Goal: Task Accomplishment & Management: Manage account settings

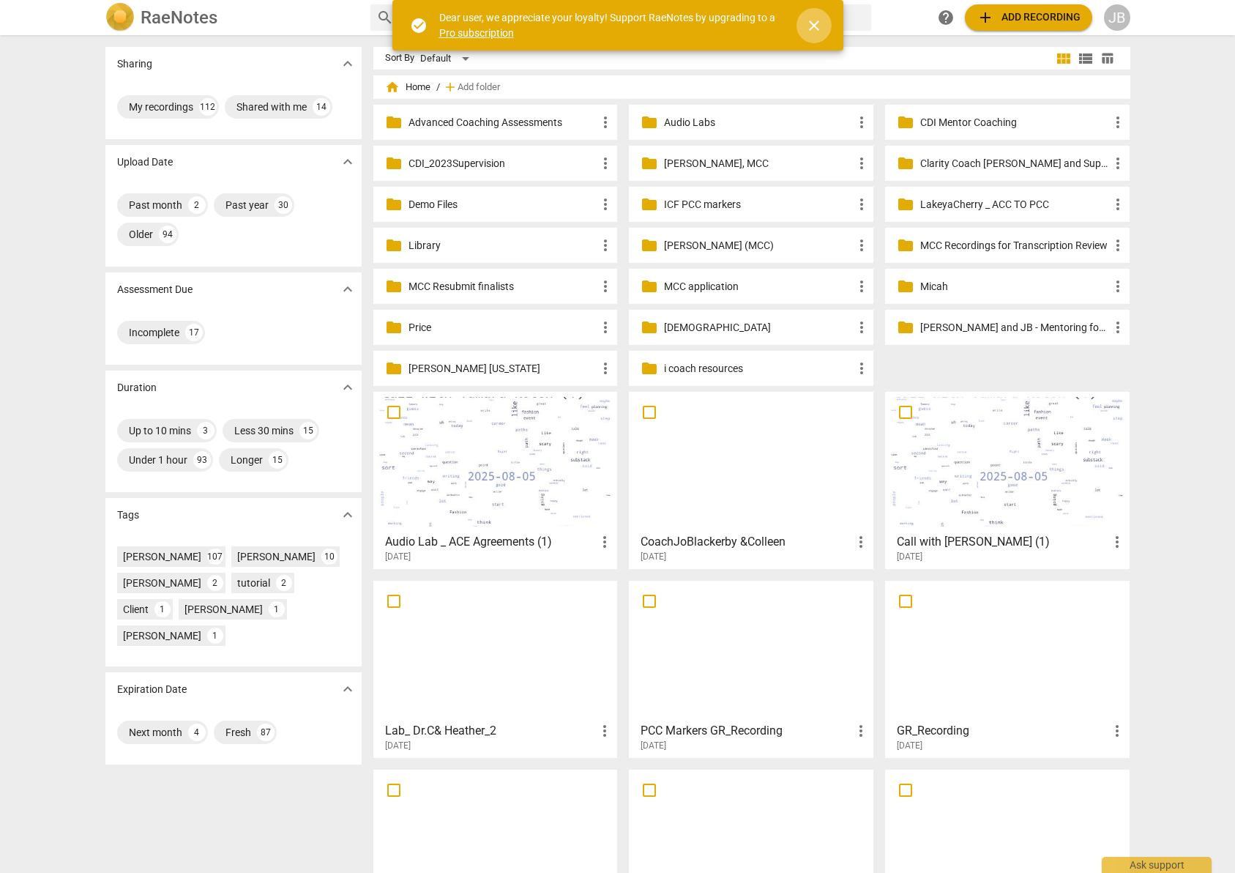
click at [820, 24] on span "close" at bounding box center [815, 26] width 18 height 18
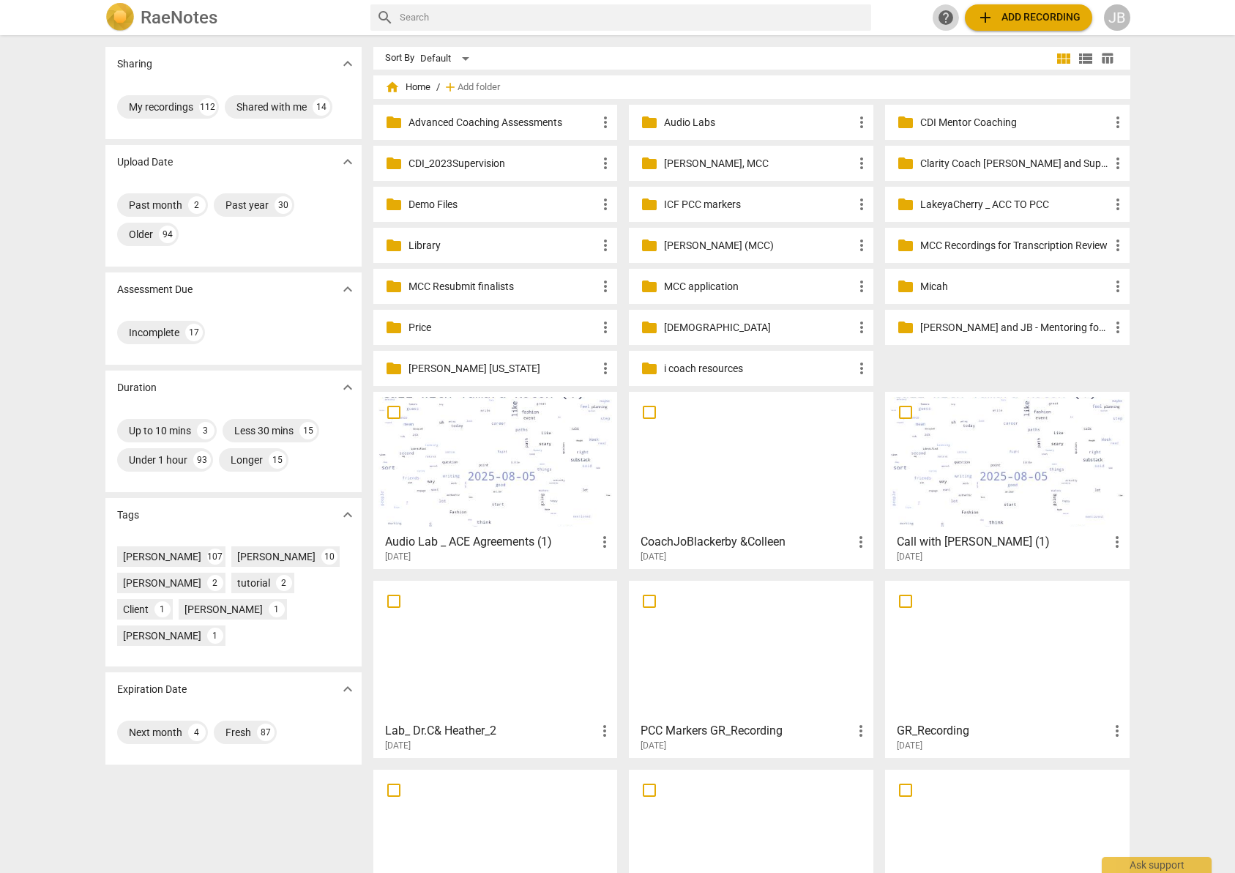
click at [948, 12] on span "help" at bounding box center [946, 18] width 18 height 18
click at [973, 15] on button "add Add recording" at bounding box center [1028, 17] width 127 height 26
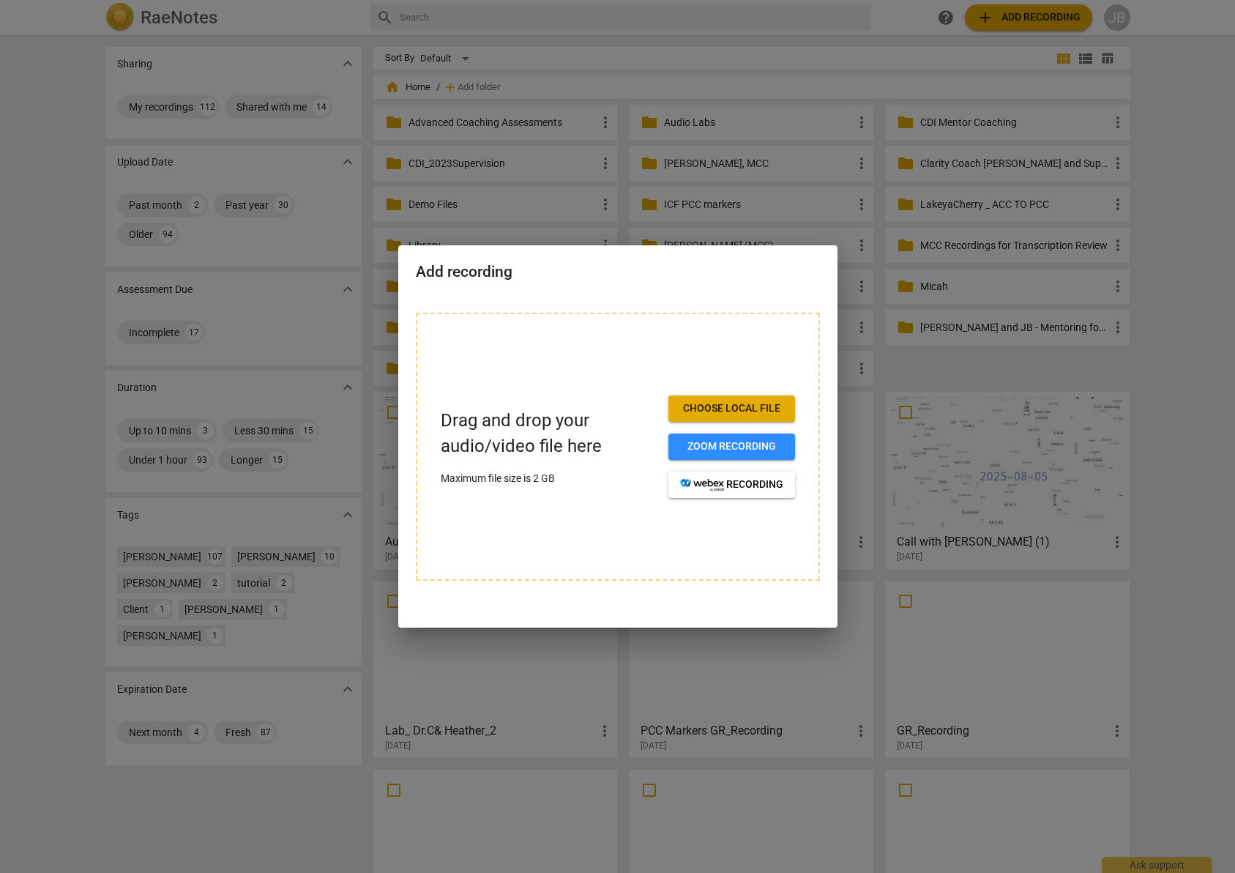
click at [703, 419] on button "Choose local file" at bounding box center [732, 408] width 127 height 26
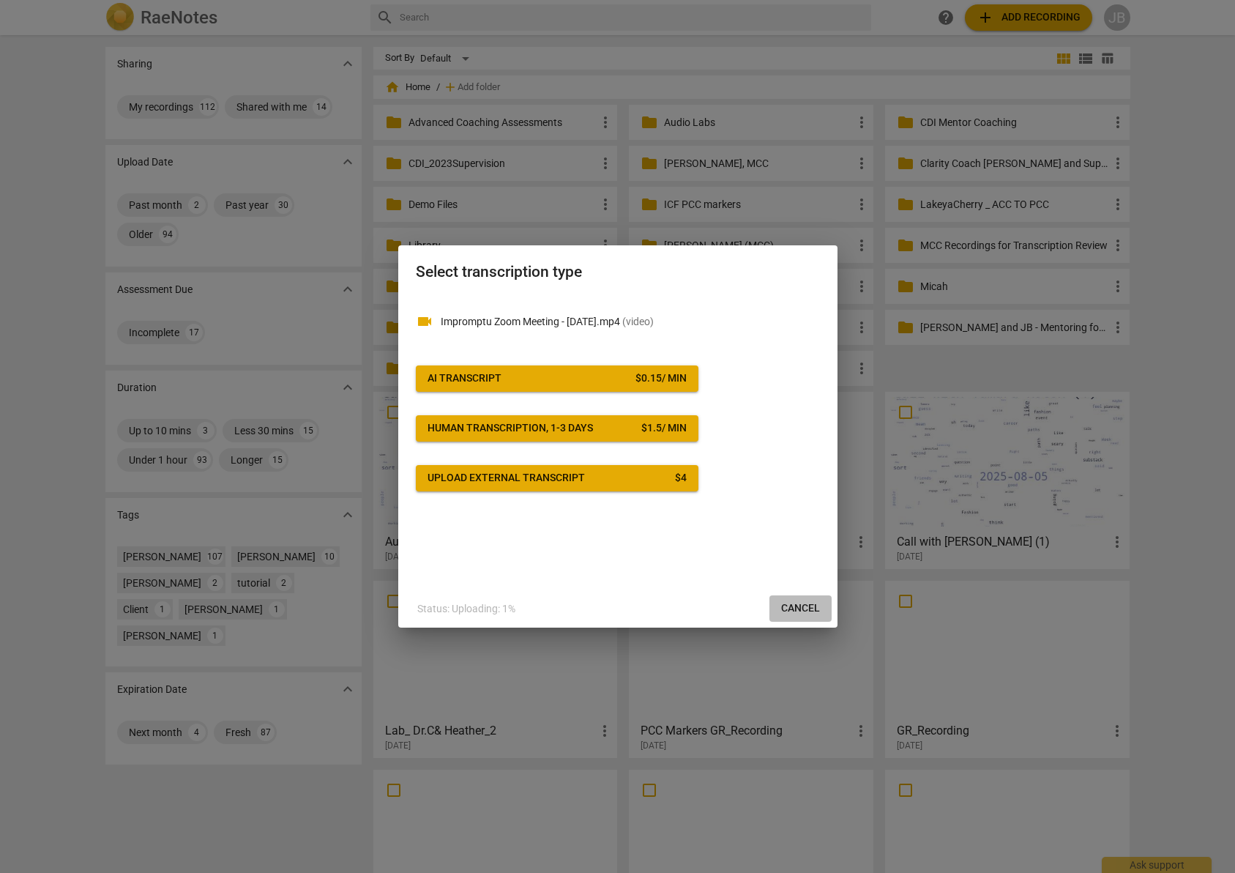
click at [793, 606] on span "Cancel" at bounding box center [800, 608] width 39 height 15
click at [818, 610] on span "Cancel" at bounding box center [800, 608] width 39 height 15
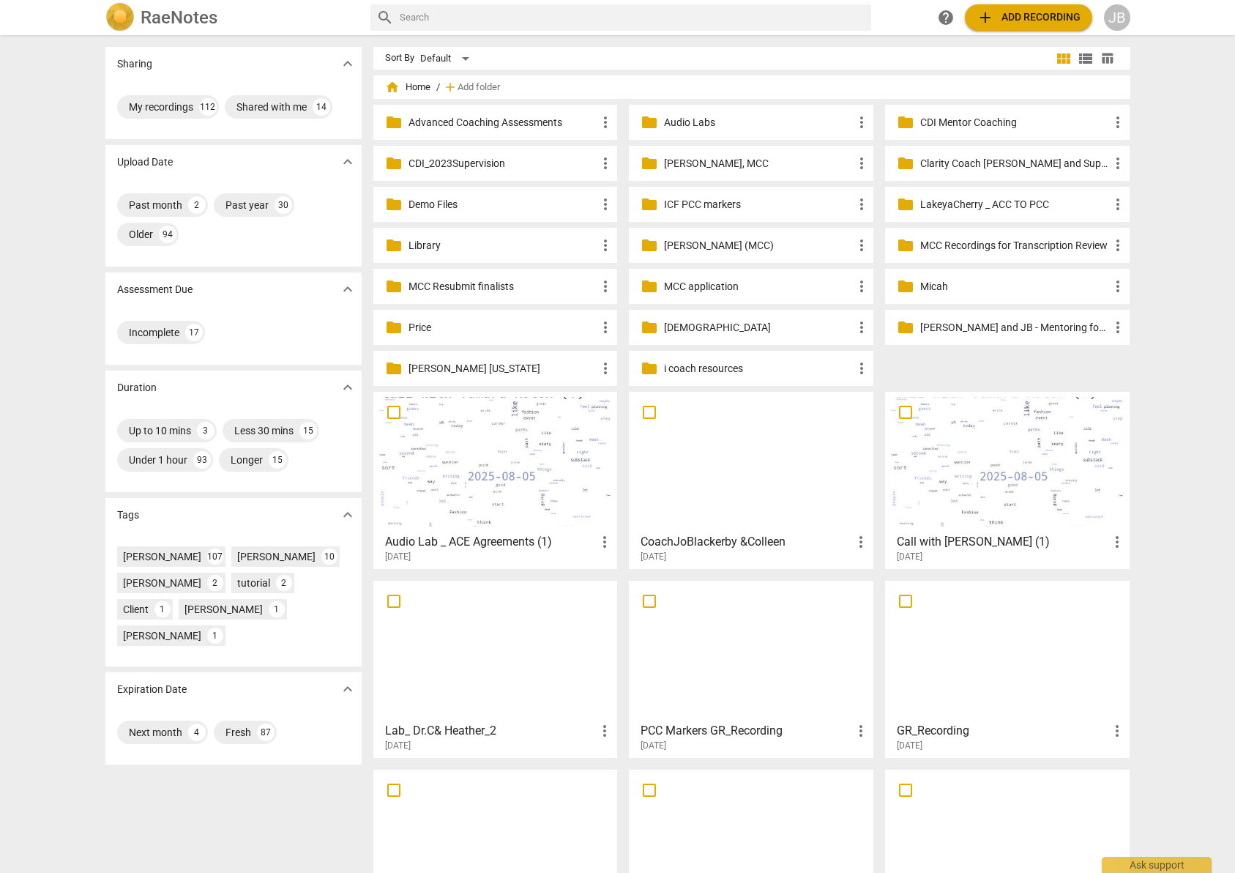
click at [1014, 20] on span "add Add recording" at bounding box center [1029, 18] width 104 height 18
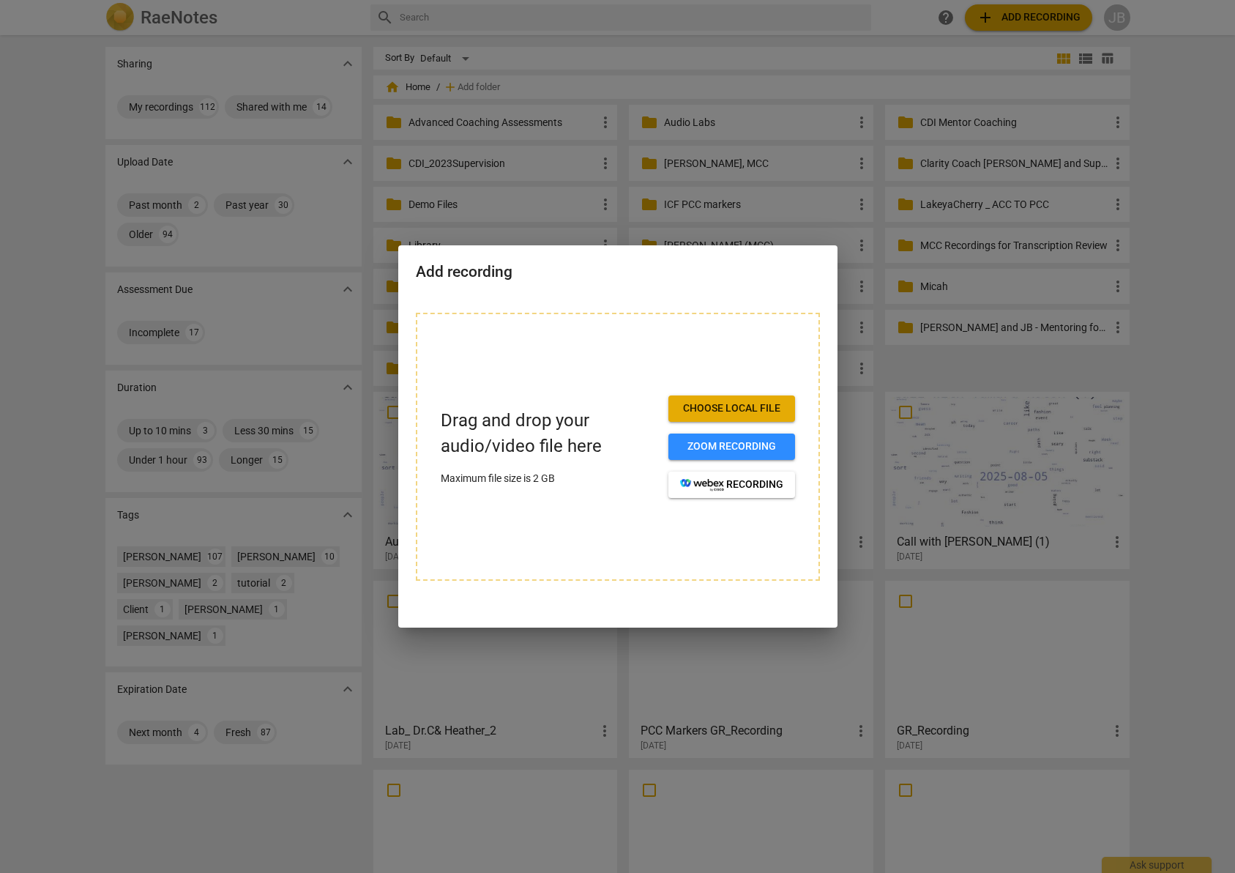
click at [746, 404] on span "Choose local file" at bounding box center [731, 408] width 103 height 15
click at [737, 439] on span "Zoom recording" at bounding box center [731, 446] width 103 height 15
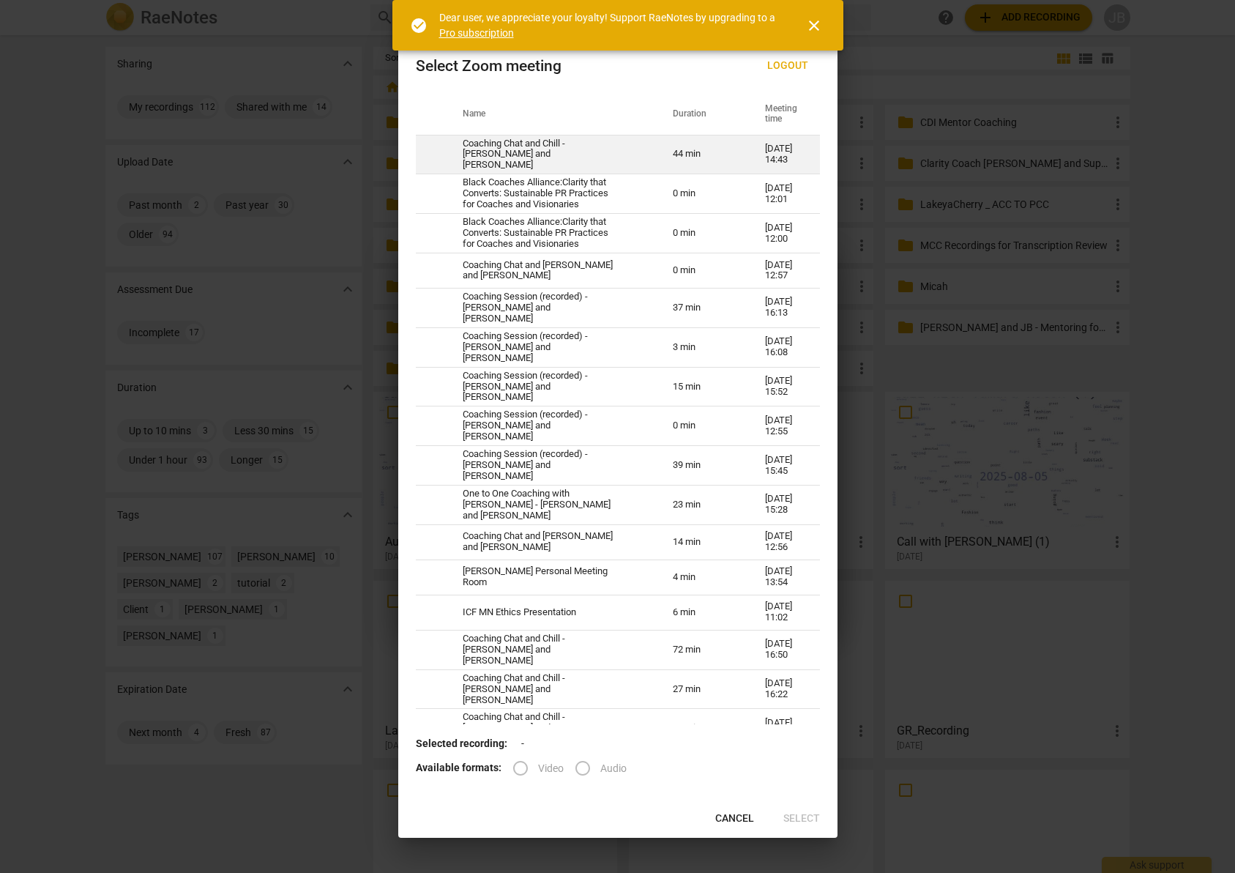
click at [699, 152] on td "44 min" at bounding box center [701, 155] width 92 height 40
radio input "true"
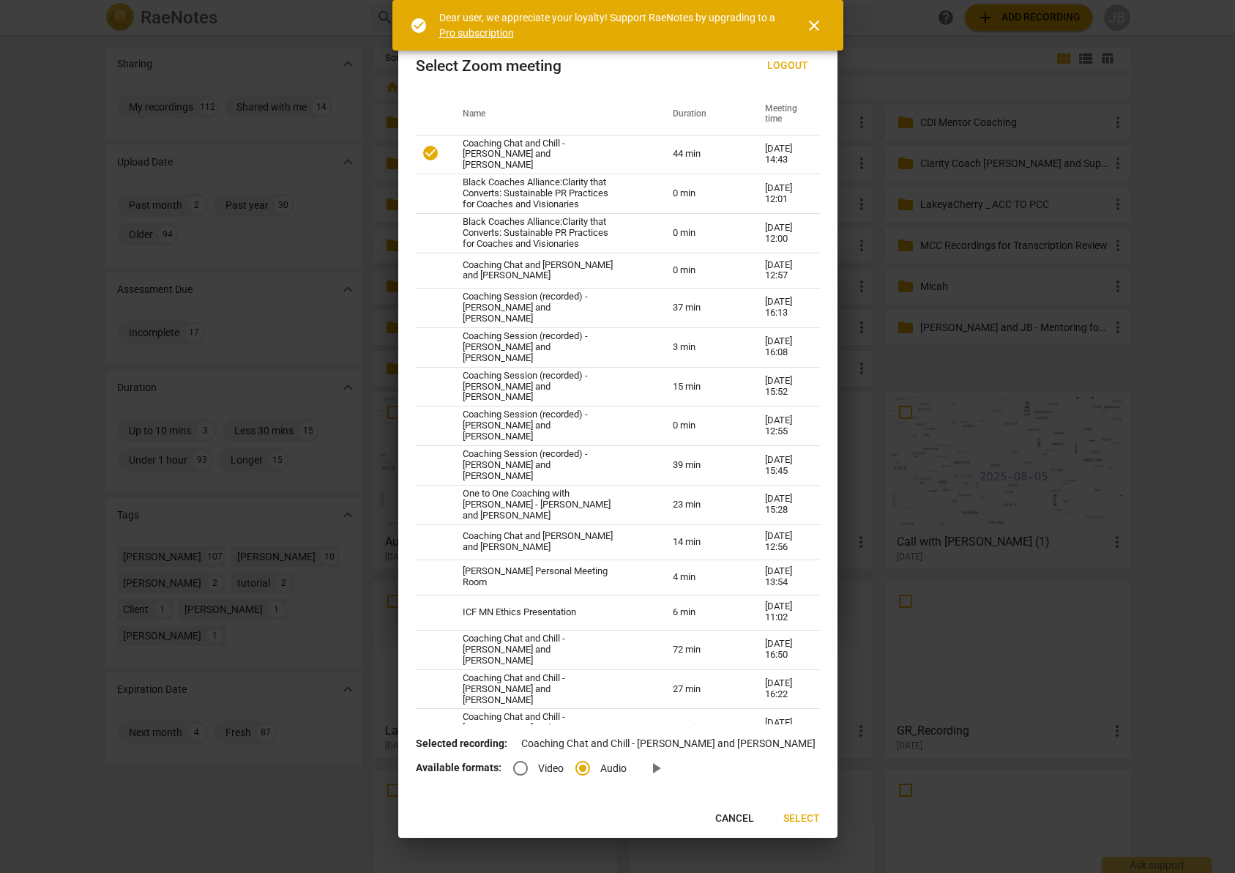
click at [785, 817] on span "Select" at bounding box center [802, 818] width 37 height 15
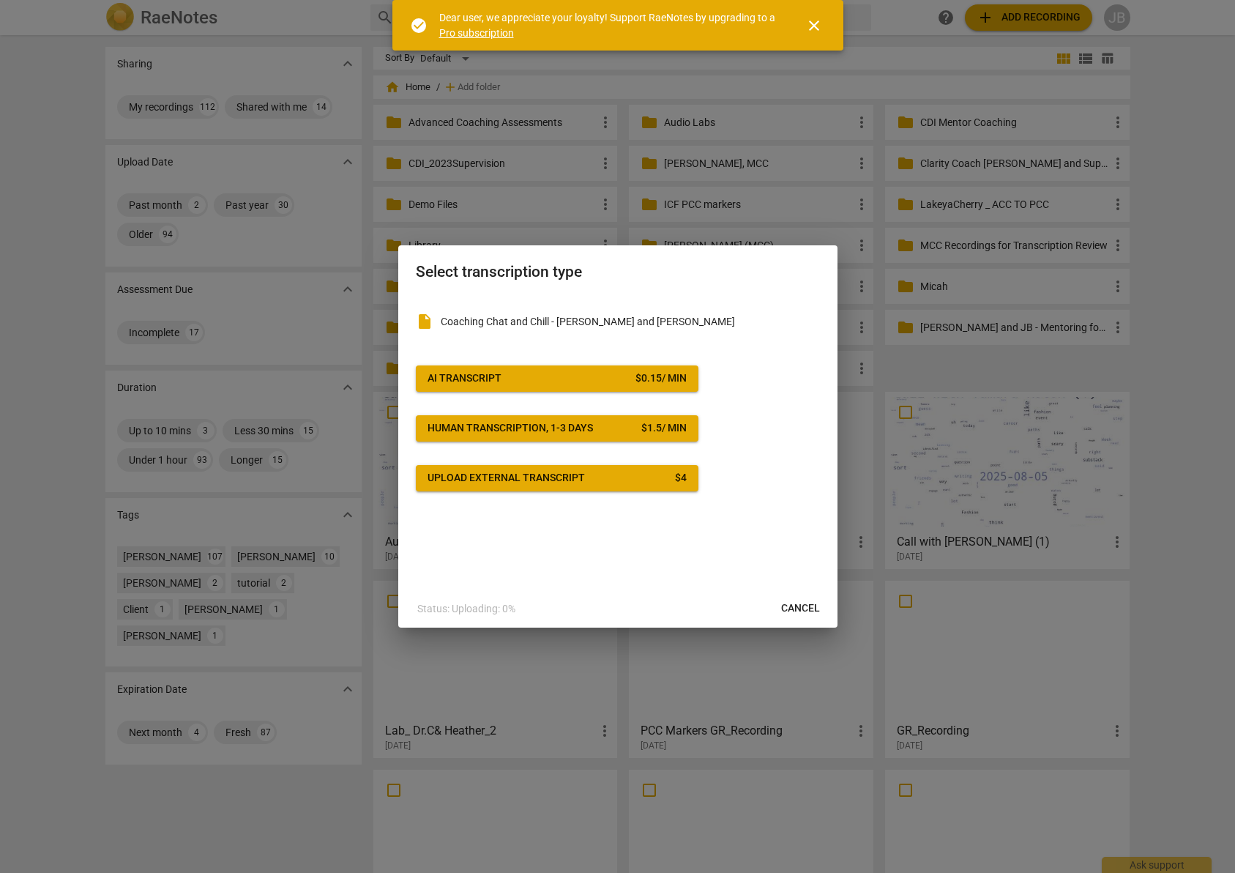
click at [809, 24] on span "close" at bounding box center [815, 26] width 18 height 18
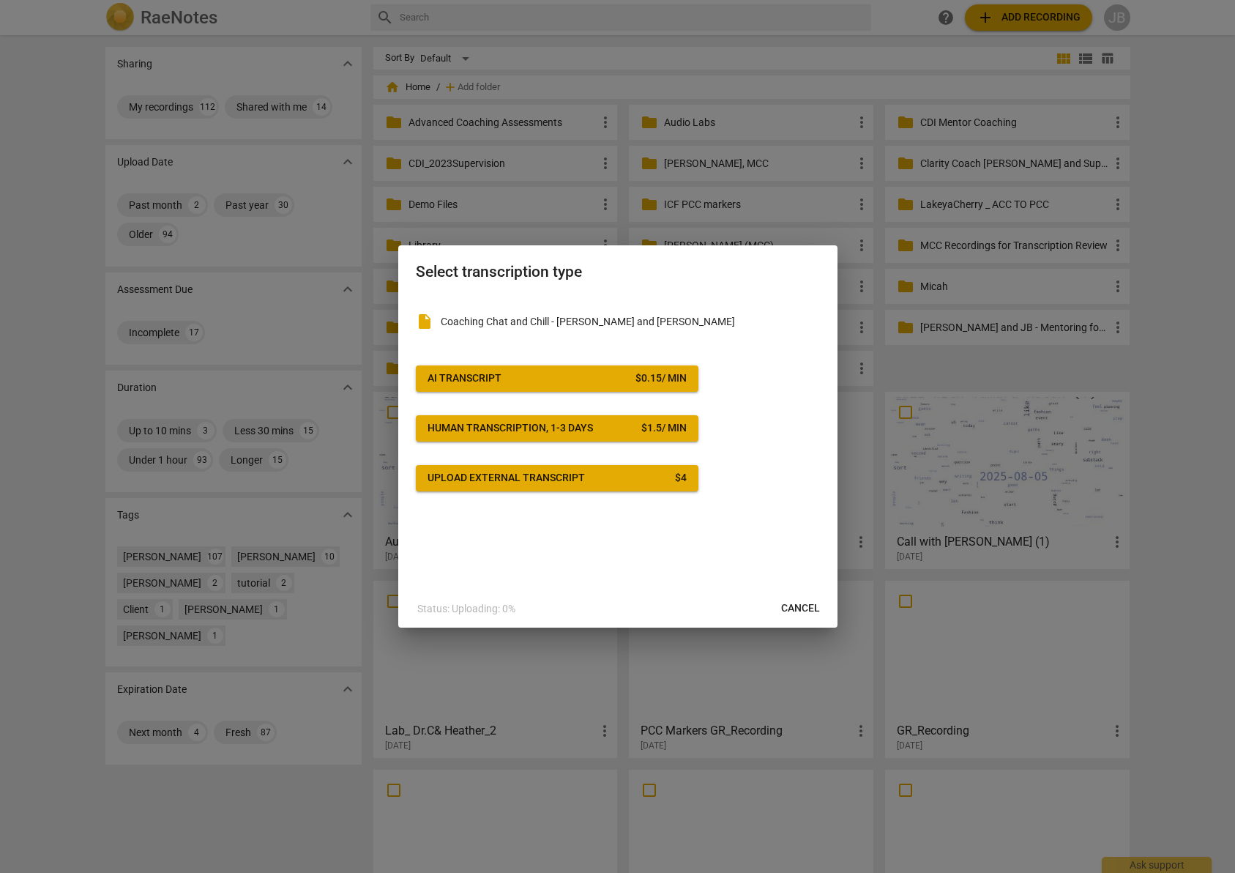
click at [636, 383] on div "$ 0.15 / min" at bounding box center [661, 378] width 51 height 15
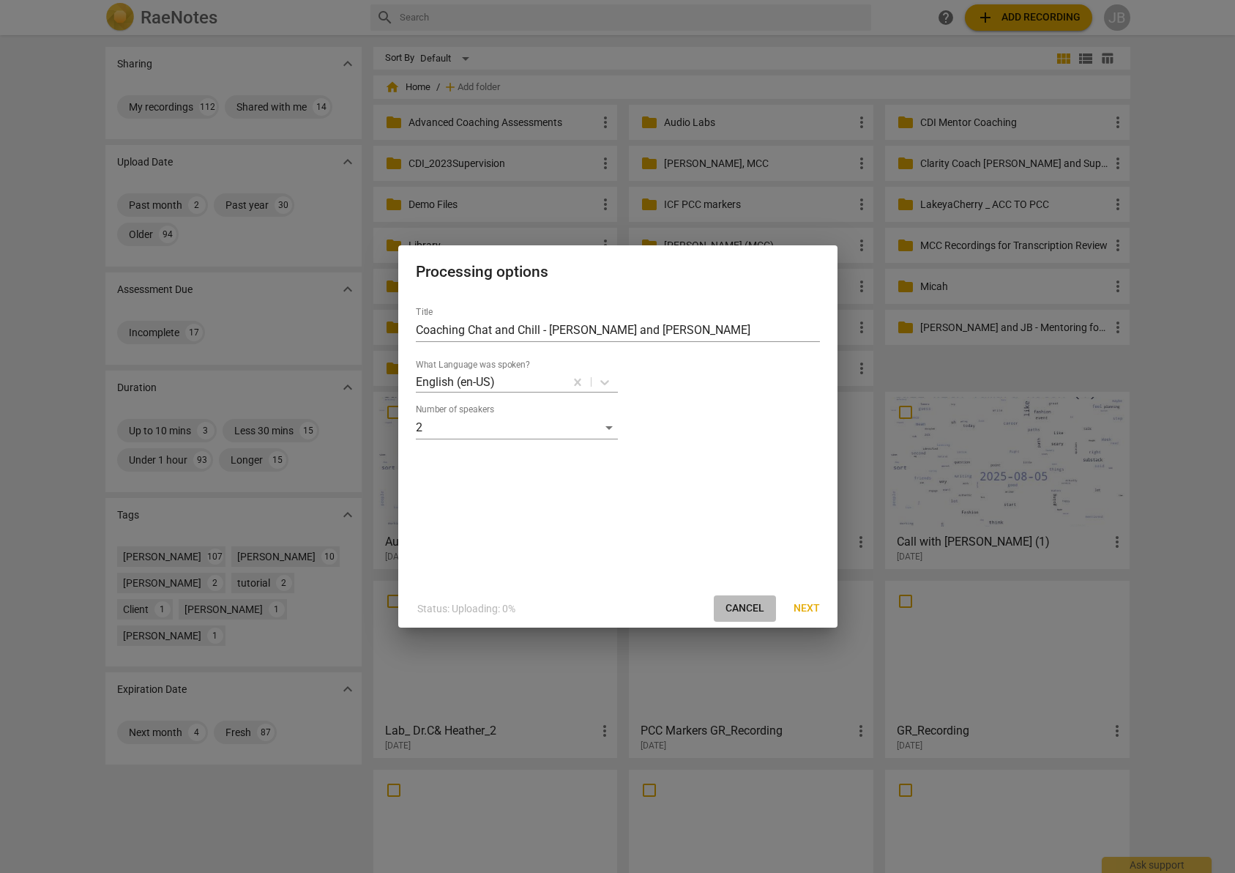
click at [742, 600] on button "Cancel" at bounding box center [745, 608] width 62 height 26
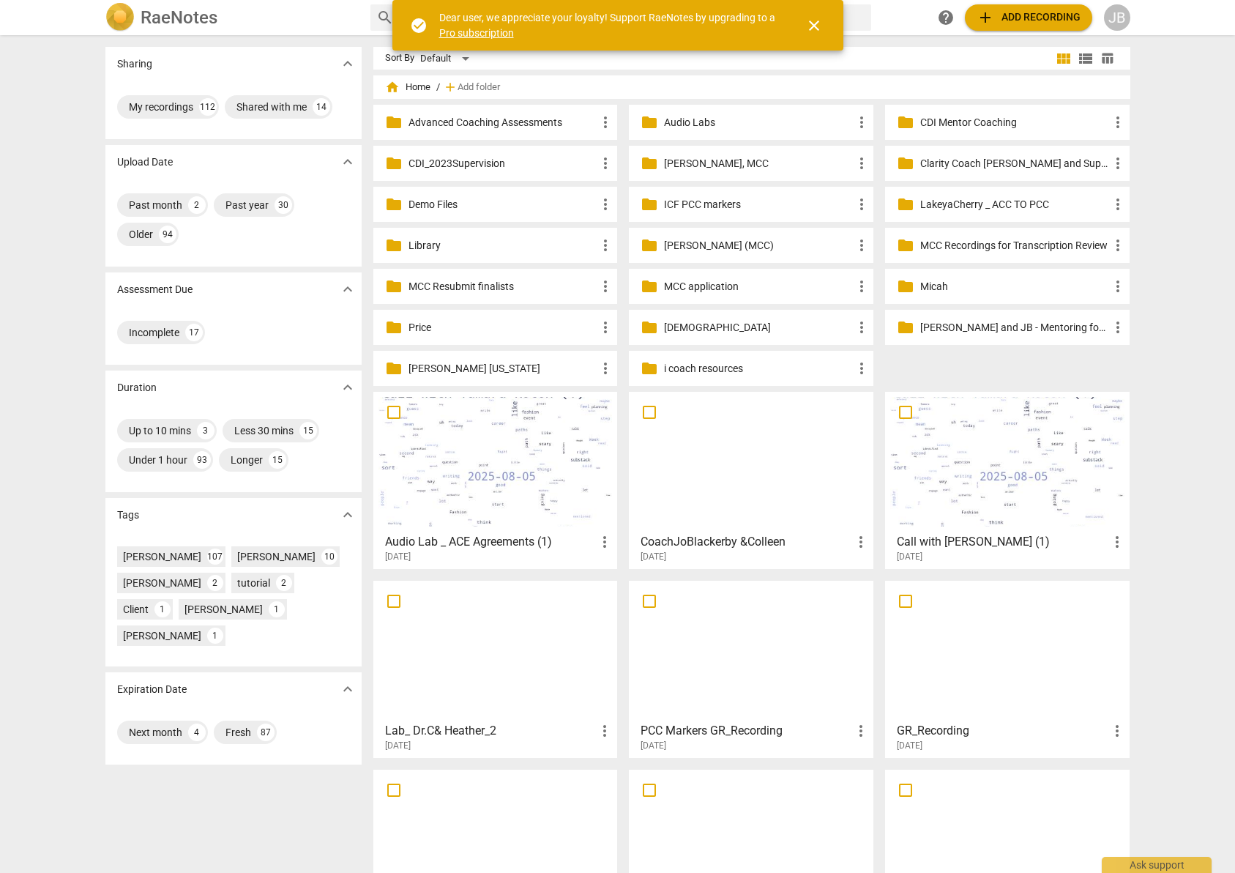
click at [1022, 26] on span "add Add recording" at bounding box center [1029, 18] width 104 height 18
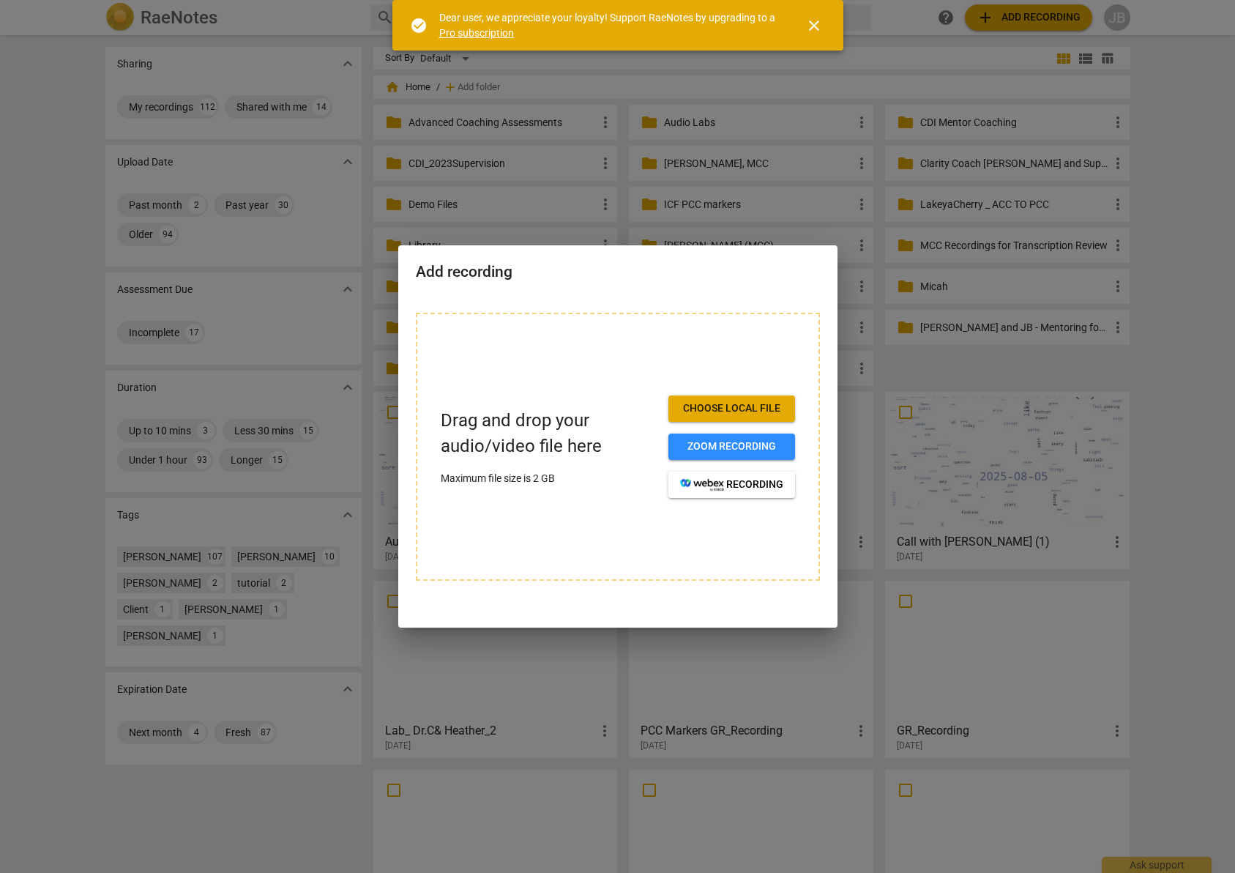
click at [816, 27] on span "close" at bounding box center [815, 26] width 18 height 18
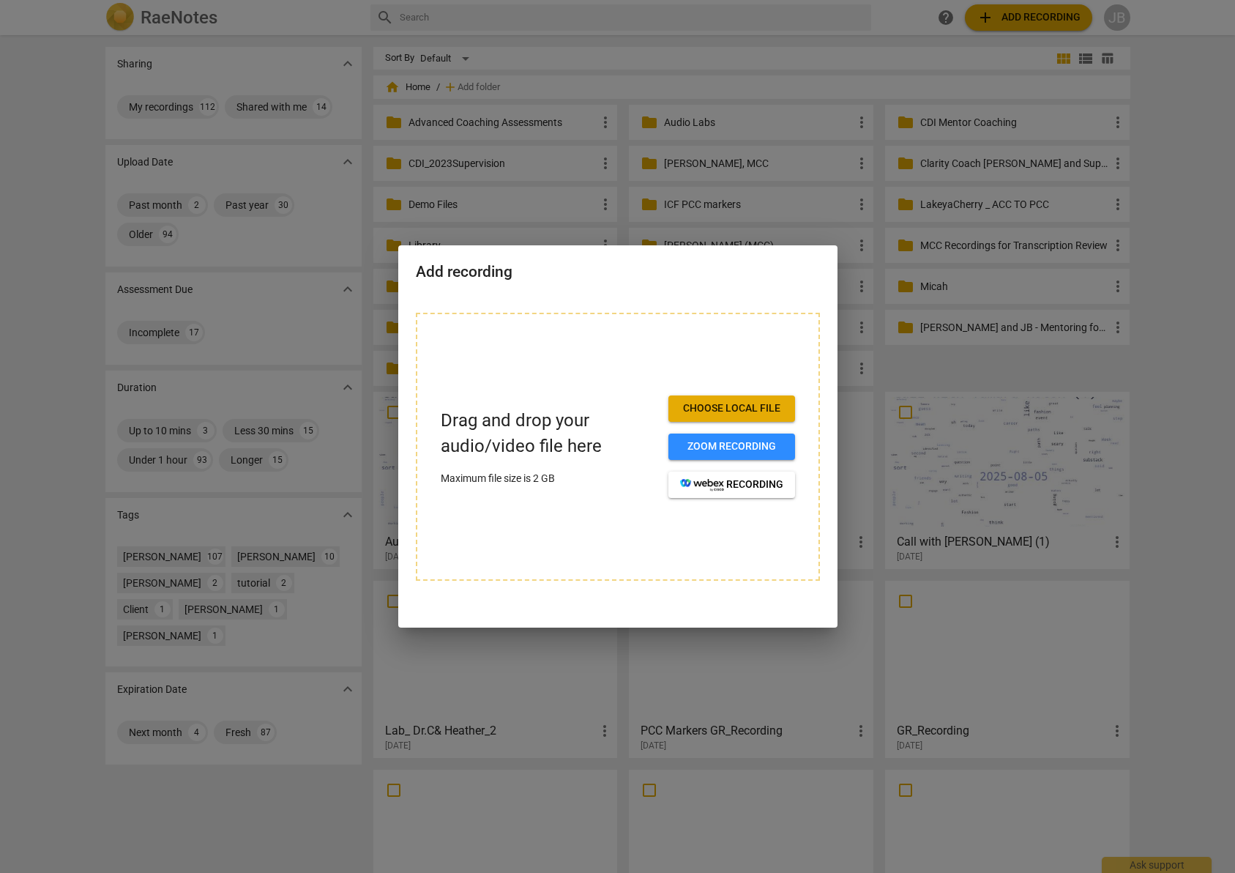
click at [731, 415] on span "Choose local file" at bounding box center [731, 408] width 103 height 15
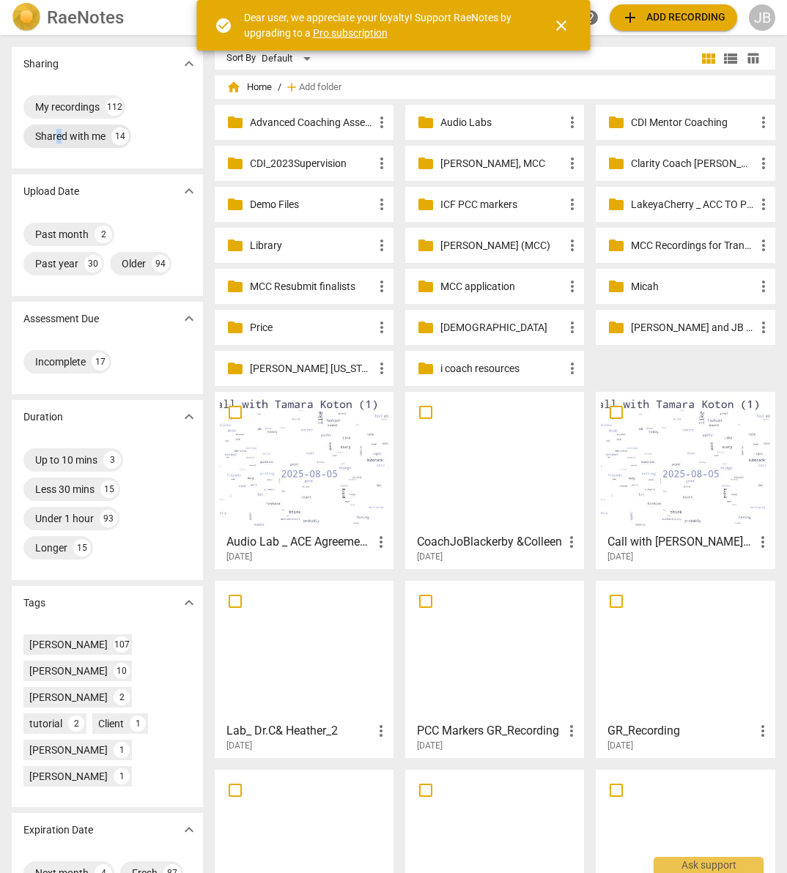
click at [59, 141] on div "Shared with me" at bounding box center [70, 136] width 70 height 15
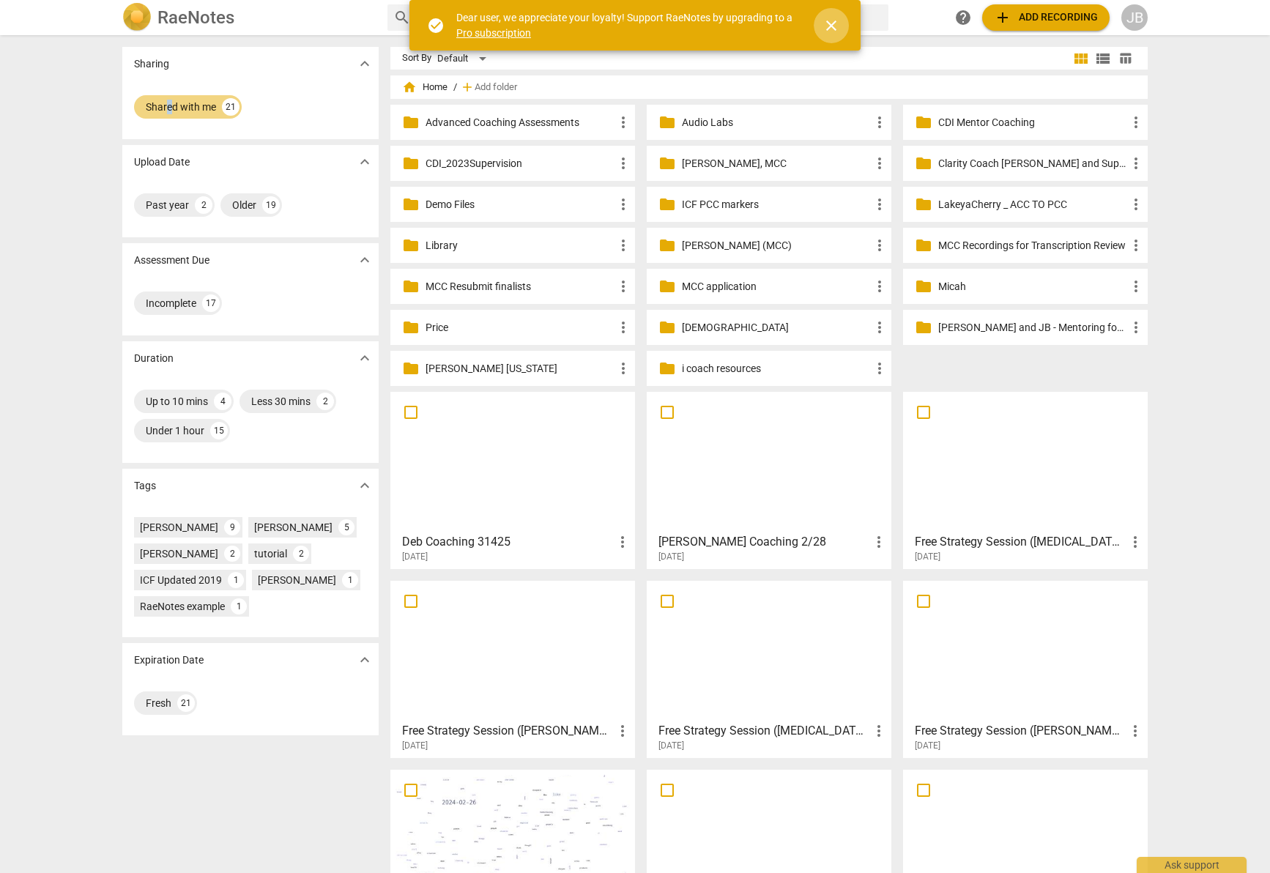
click at [786, 29] on span "close" at bounding box center [831, 26] width 18 height 18
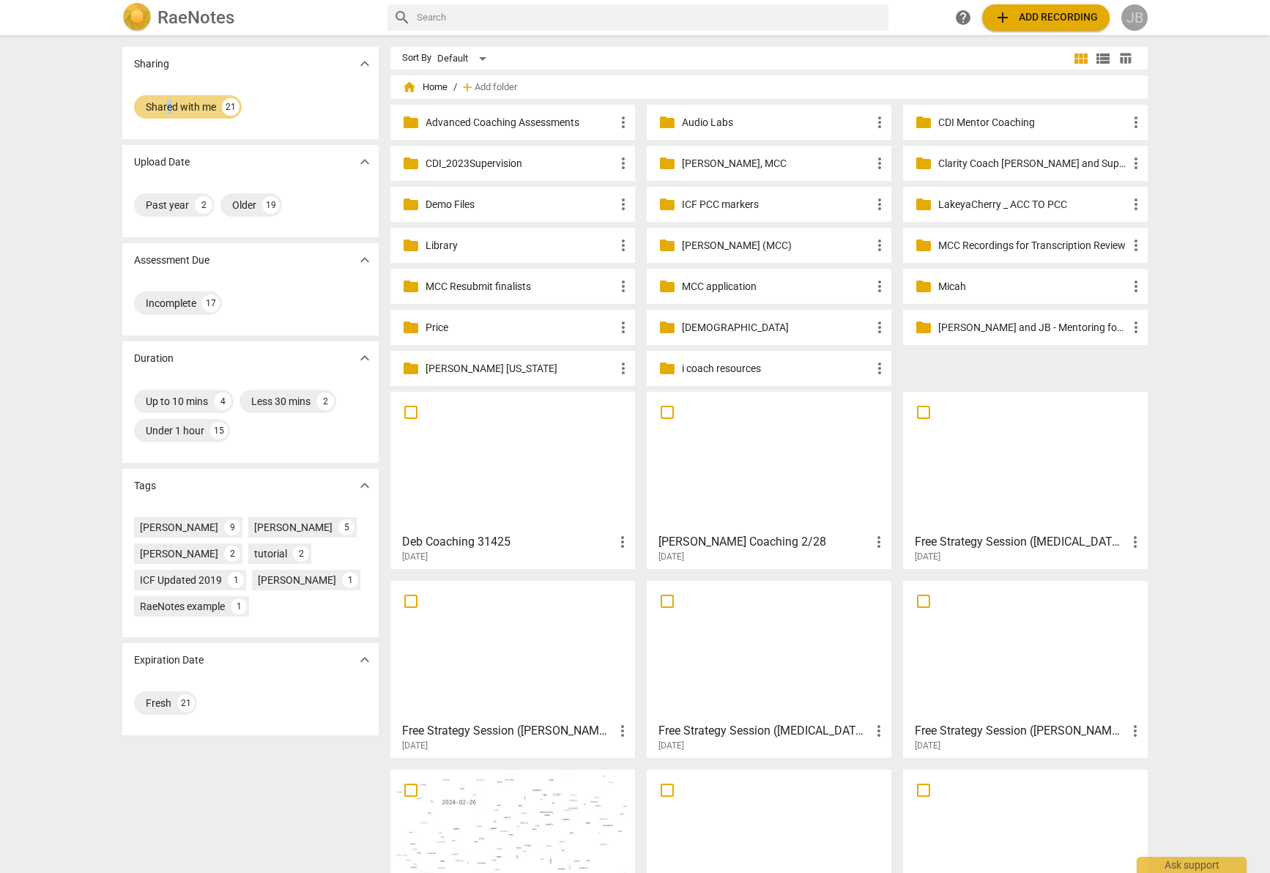
click at [786, 20] on div "JB" at bounding box center [1134, 17] width 26 height 26
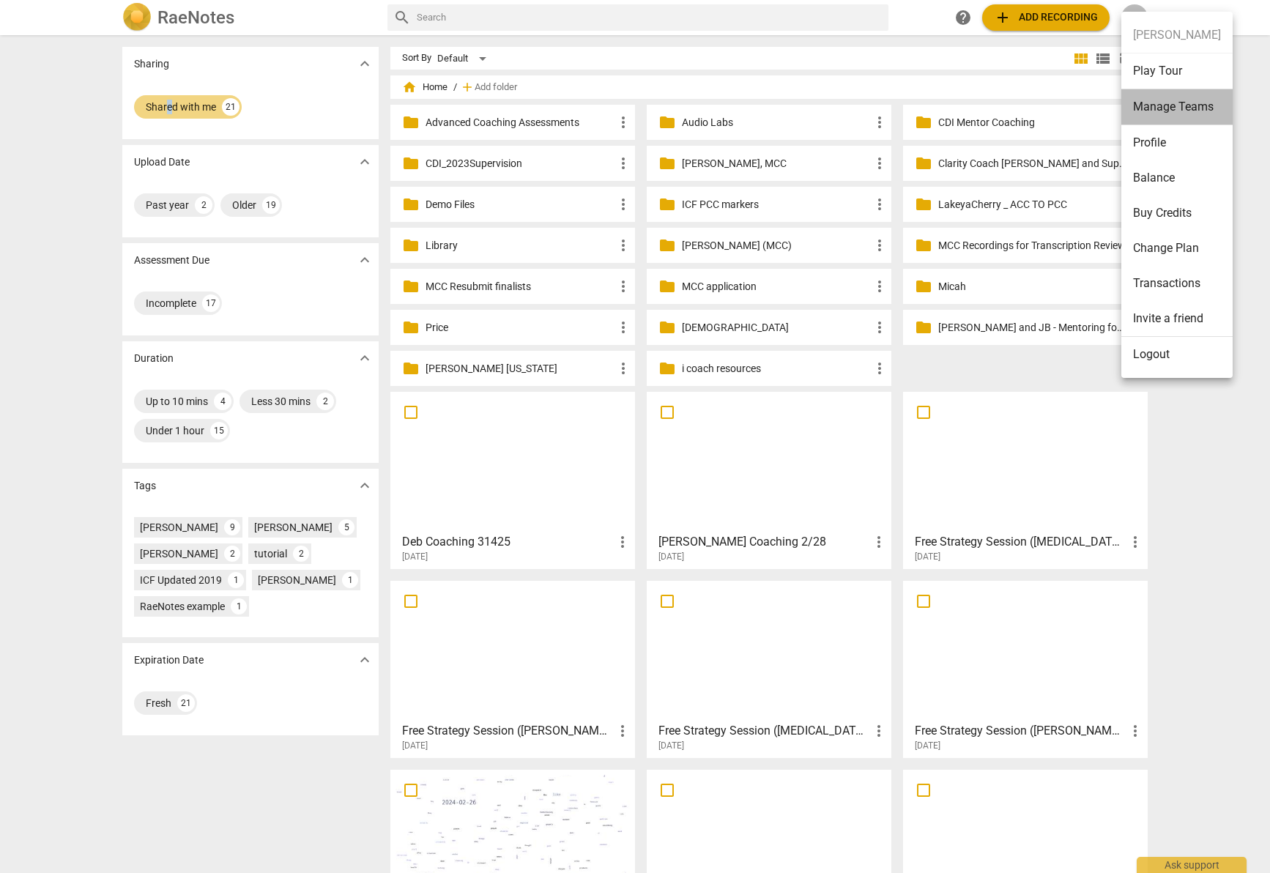
click at [786, 105] on li "Manage Teams" at bounding box center [1176, 107] width 111 height 36
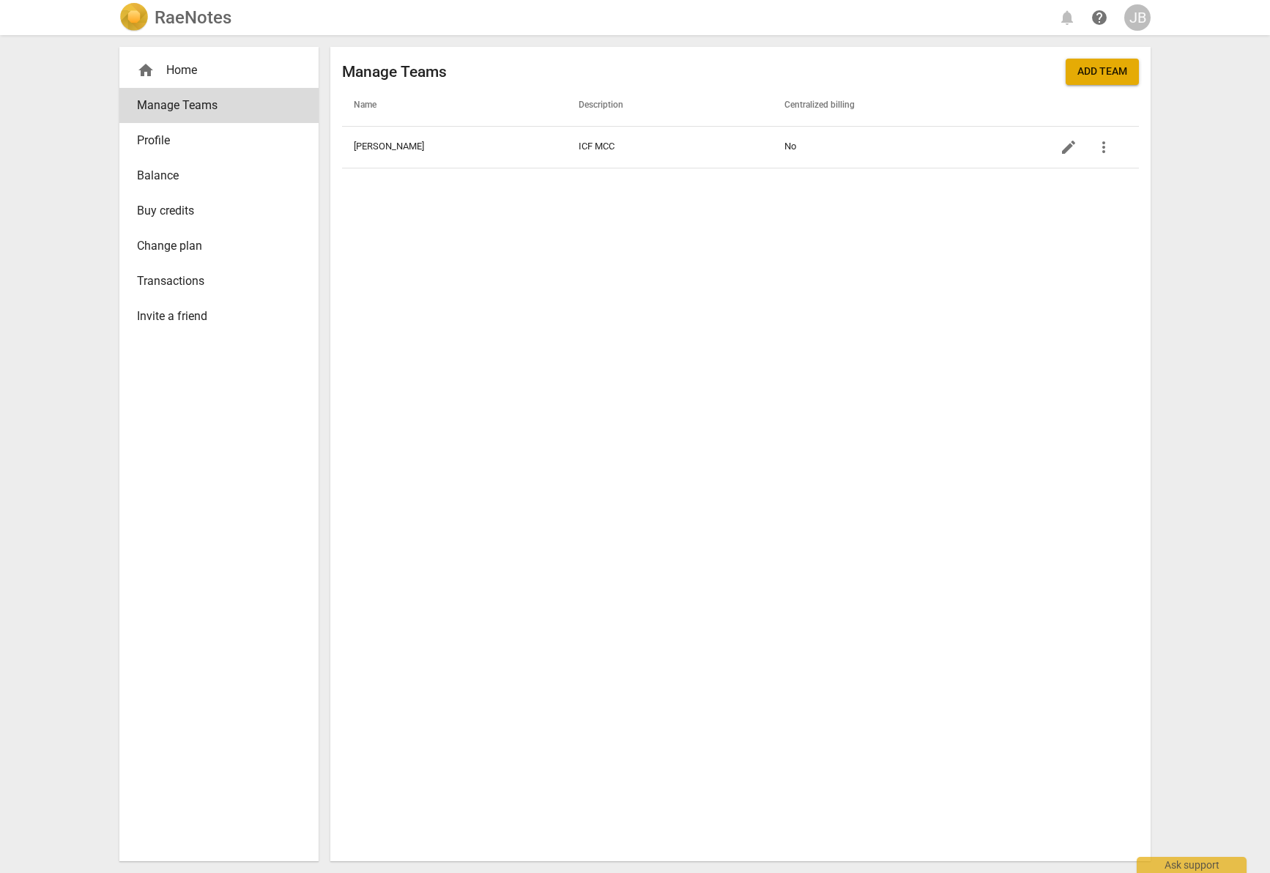
click at [786, 71] on span "Add team" at bounding box center [1102, 71] width 50 height 15
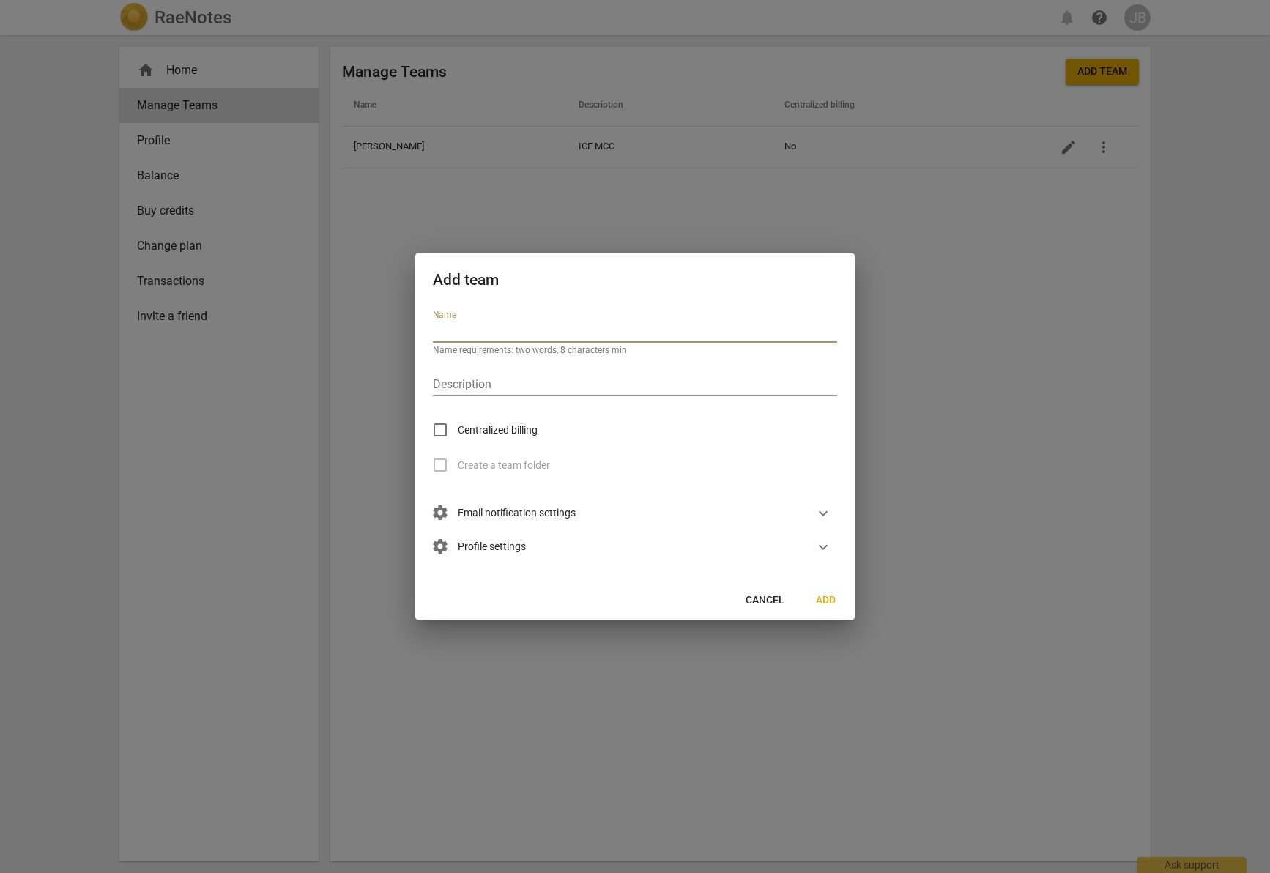
click at [504, 334] on input "text" at bounding box center [635, 332] width 404 height 21
type input "[PERSON_NAME]"
click at [528, 384] on input "text" at bounding box center [635, 385] width 404 height 21
type input "ICF MCC"
click at [631, 431] on div "Centralized billing" at bounding box center [635, 429] width 404 height 35
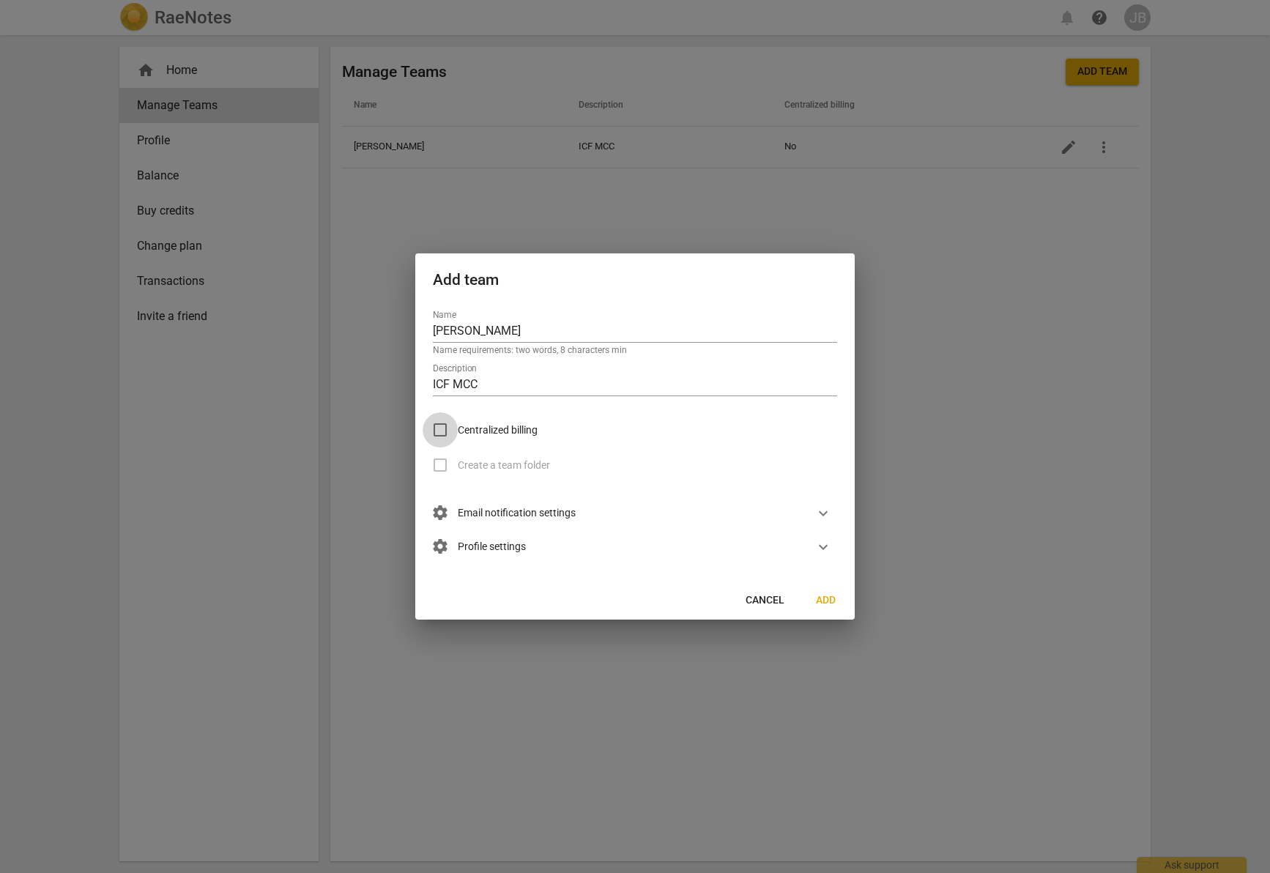
click at [443, 425] on input "Centralized billing" at bounding box center [440, 429] width 35 height 35
checkbox input "true"
click at [445, 464] on input "Create a team folder" at bounding box center [440, 464] width 35 height 35
checkbox input "true"
click at [786, 510] on span "expand_more" at bounding box center [823, 514] width 18 height 18
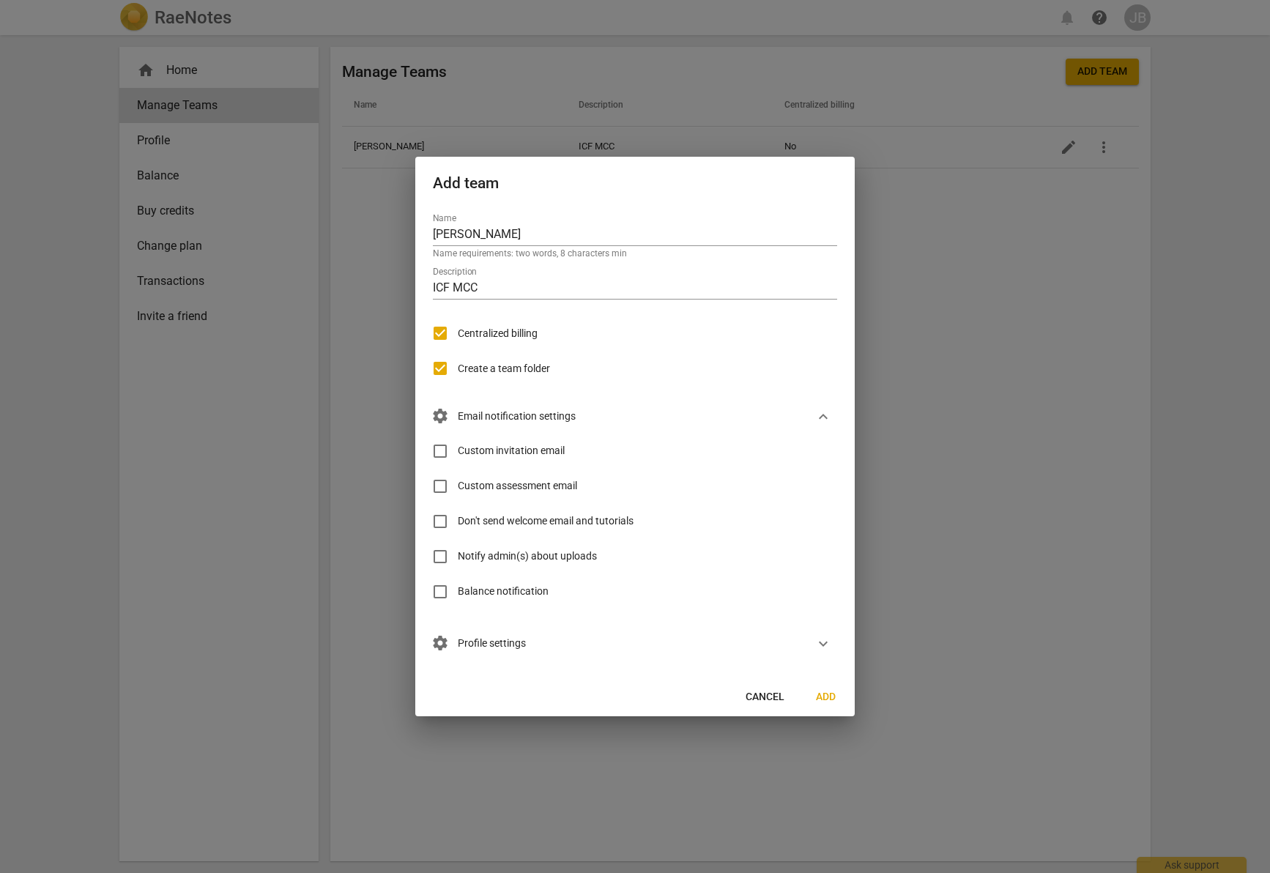
click at [492, 550] on span "Notify admin(s) about uploads" at bounding box center [527, 556] width 139 height 15
click at [458, 550] on input "Notify admin(s) about uploads" at bounding box center [440, 556] width 35 height 35
checkbox input "true"
click at [447, 450] on input "Custom invitation email" at bounding box center [440, 451] width 35 height 35
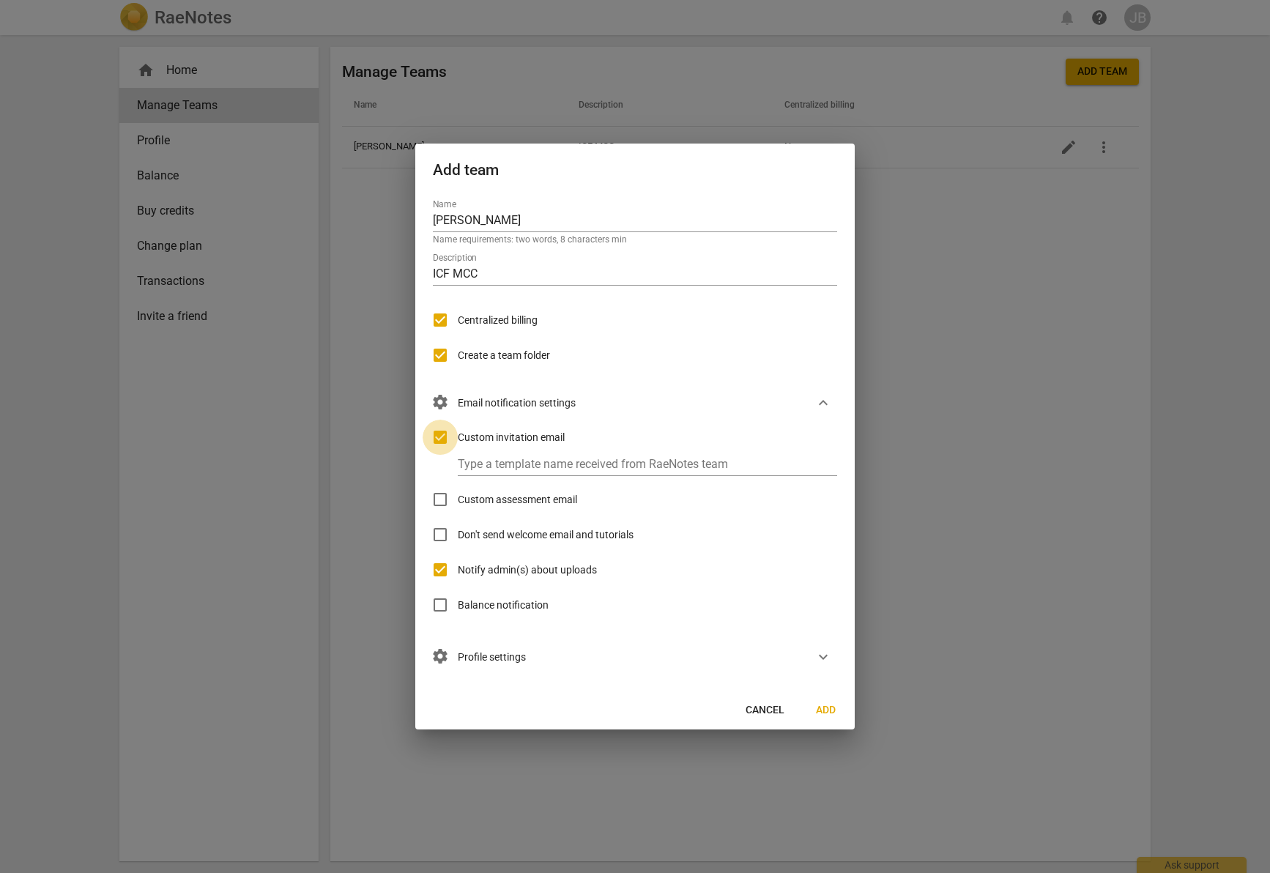
click at [439, 438] on input "Custom invitation email" at bounding box center [440, 437] width 35 height 35
checkbox input "false"
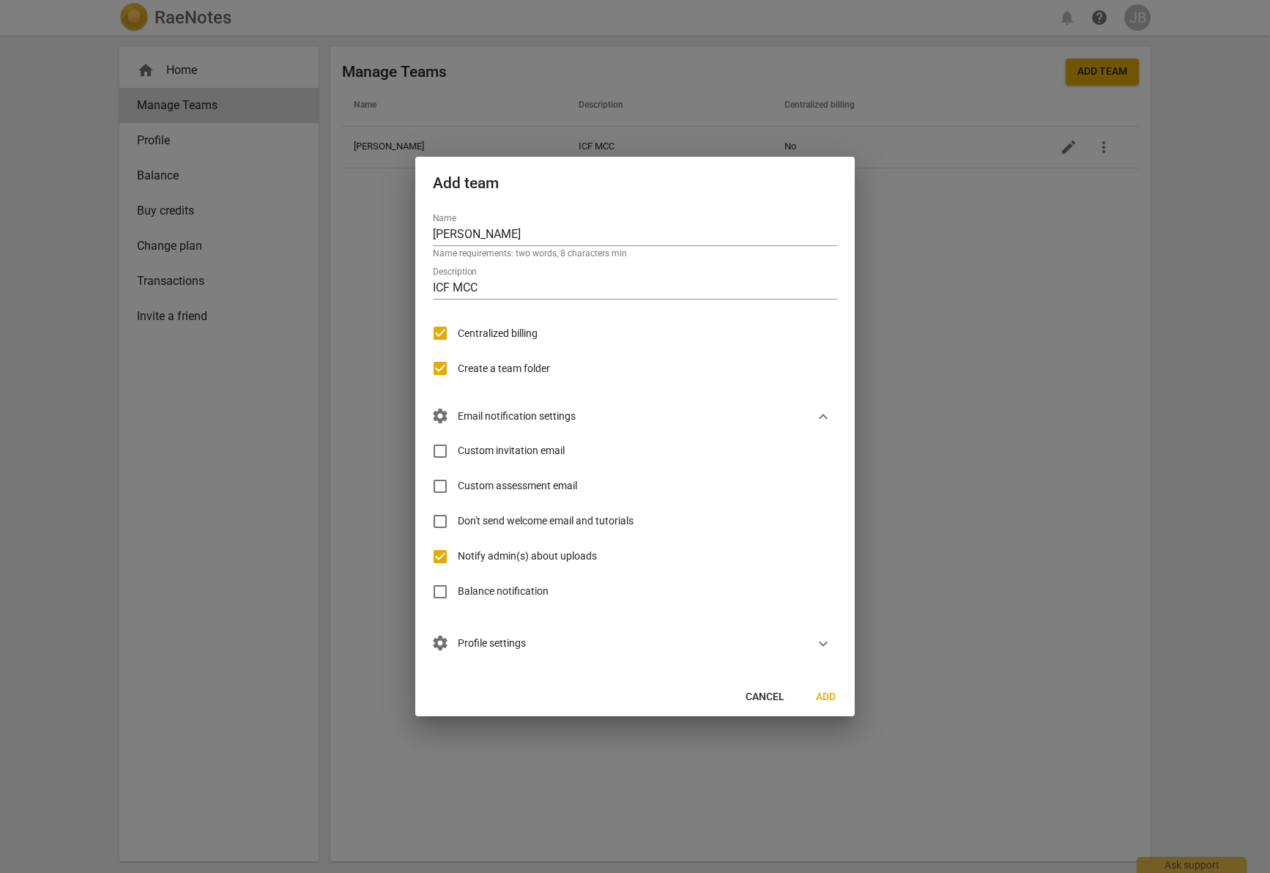
click at [483, 634] on div "settings Profile settings expand_more" at bounding box center [629, 644] width 416 height 34
click at [483, 638] on span "settings Profile settings" at bounding box center [479, 644] width 93 height 16
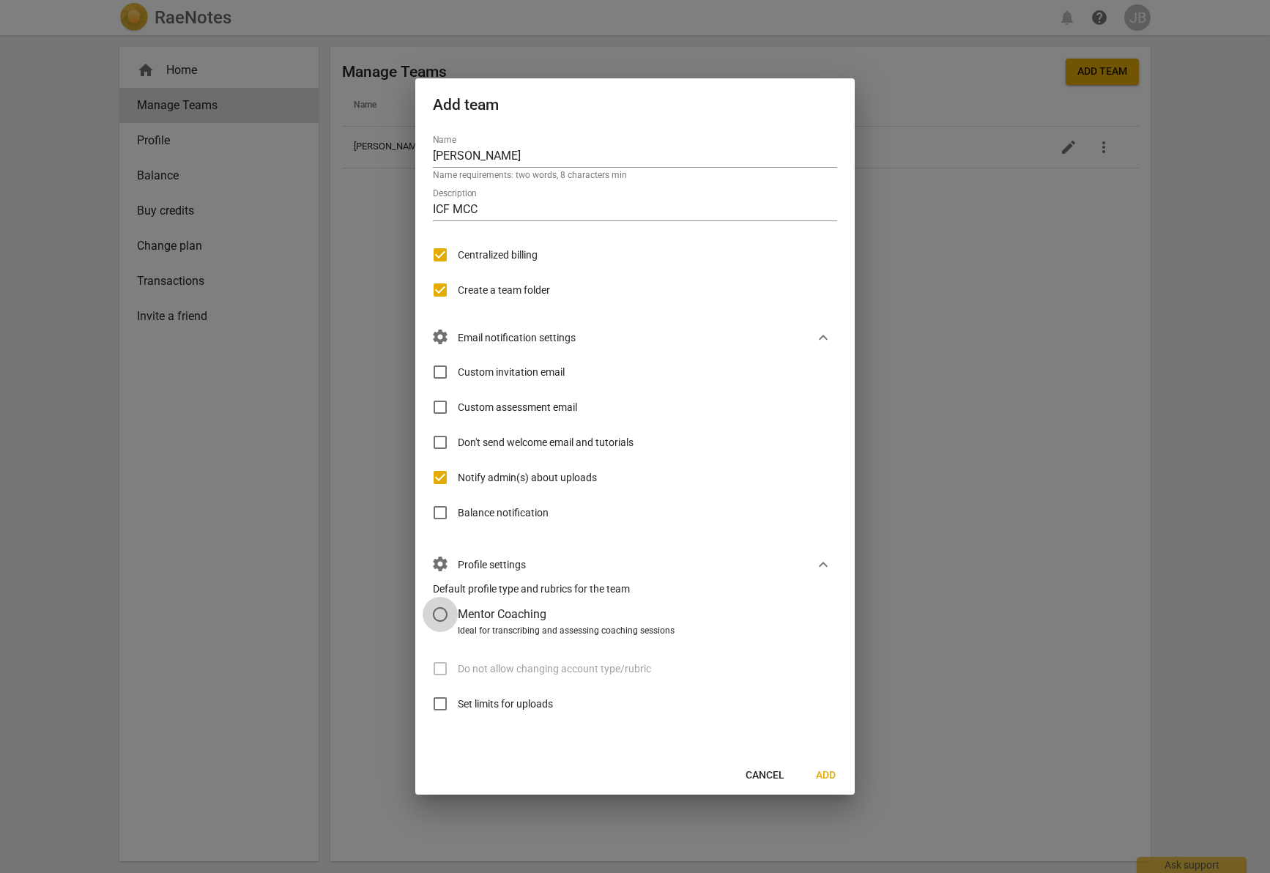
drag, startPoint x: 435, startPoint y: 609, endPoint x: 448, endPoint y: 608, distance: 13.3
click at [436, 610] on input "Mentor Coaching" at bounding box center [440, 614] width 35 height 35
radio input "false"
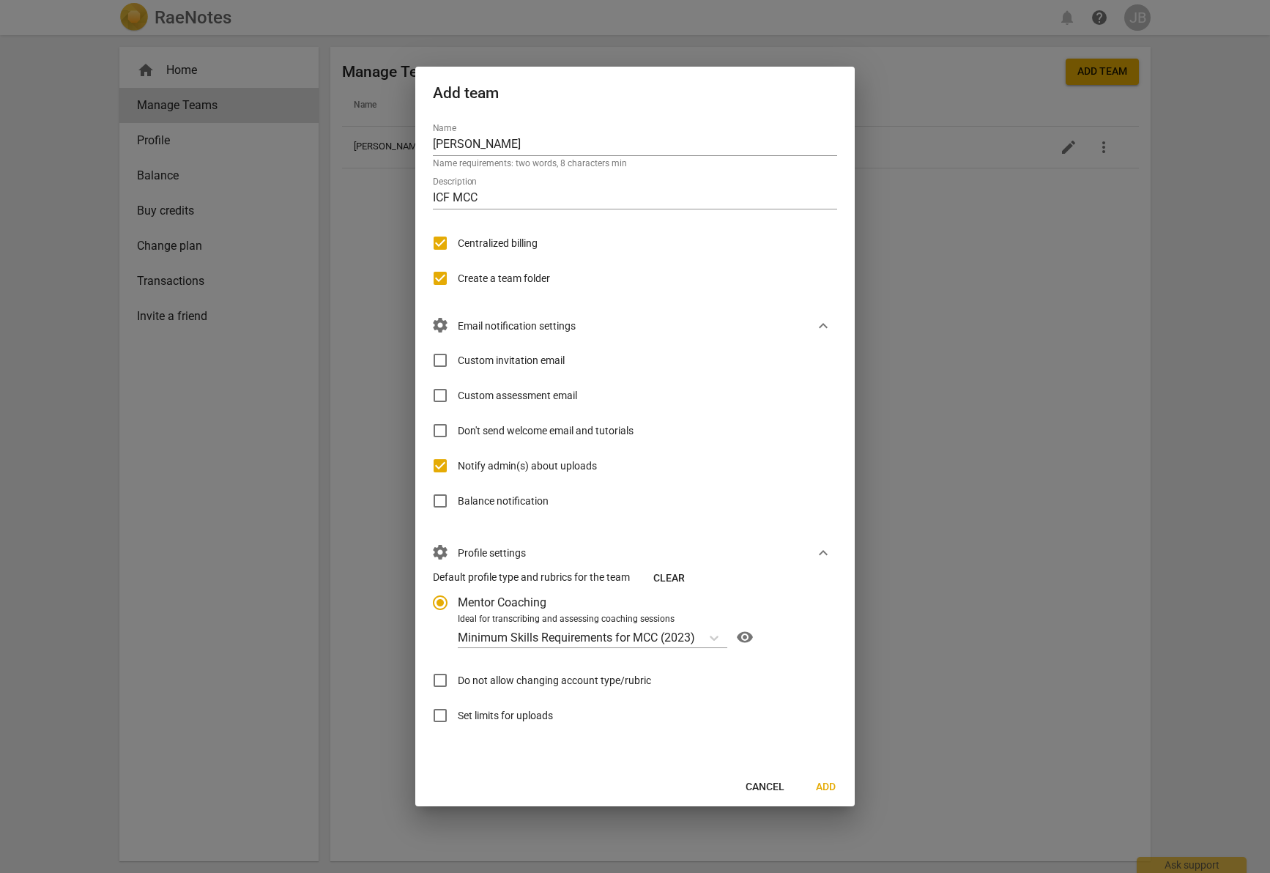
click at [487, 676] on span "Do not allow changing account type/rubric" at bounding box center [554, 680] width 193 height 15
click at [458, 676] on input "Do not allow changing account type/rubric" at bounding box center [440, 680] width 35 height 35
checkbox input "true"
click at [488, 717] on span "Set limits for uploads" at bounding box center [505, 715] width 95 height 15
click at [458, 717] on input "Set limits for uploads" at bounding box center [440, 715] width 35 height 35
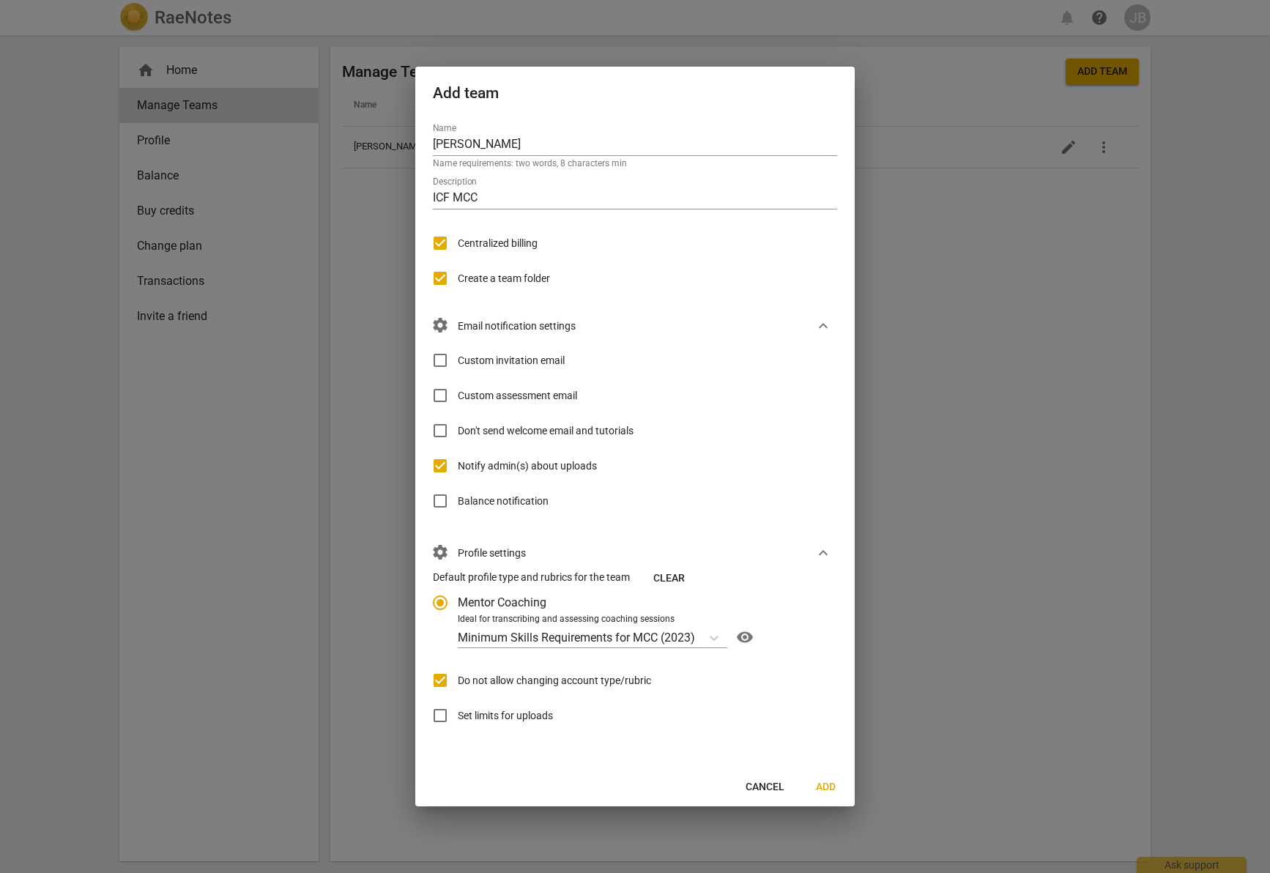
checkbox input "true"
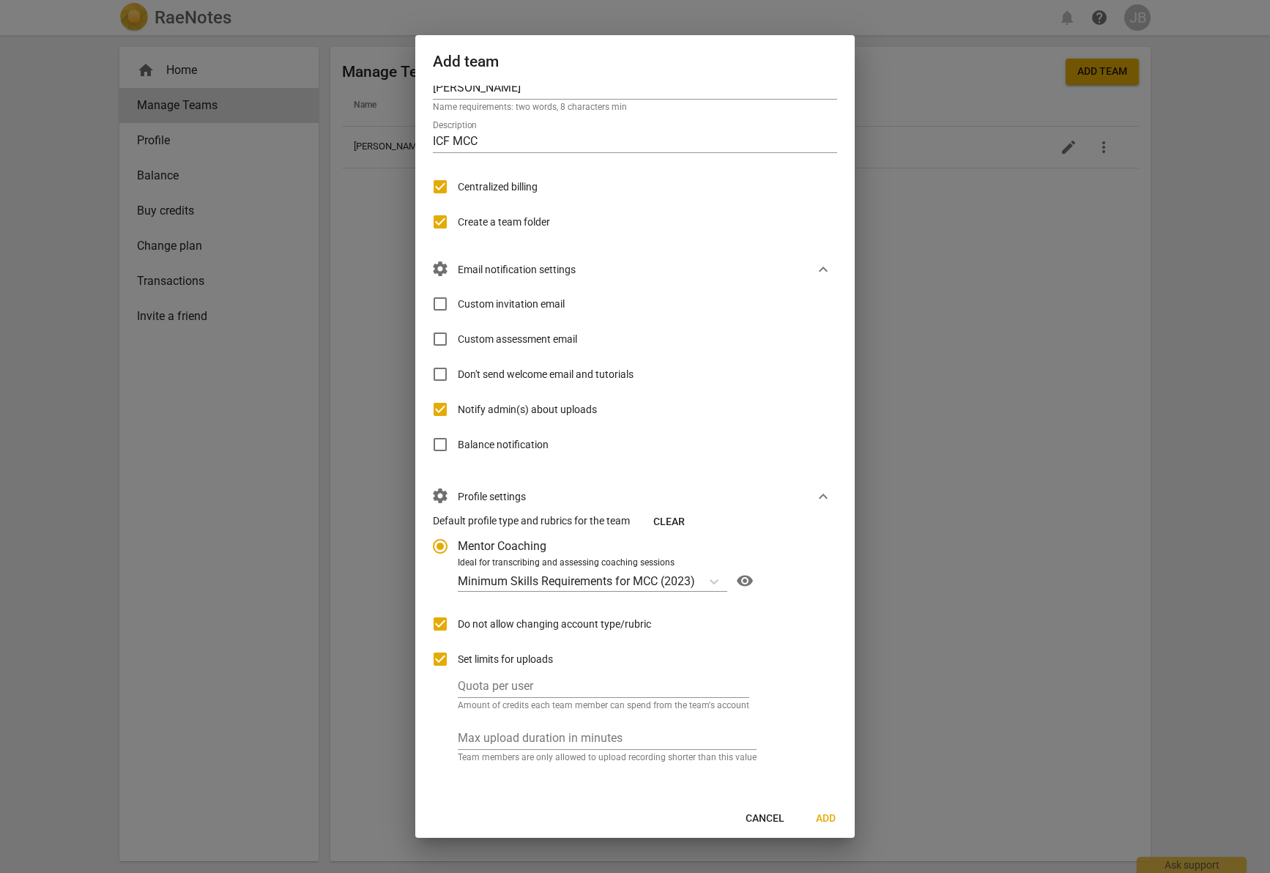
scroll to position [28, 0]
click at [728, 682] on input "number" at bounding box center [603, 684] width 291 height 21
click at [786, 671] on div "Default profile type and rubrics for the team Clear Mentor Coaching Ideal for t…" at bounding box center [629, 646] width 416 height 272
click at [645, 744] on input "number" at bounding box center [607, 736] width 299 height 21
type input "50"
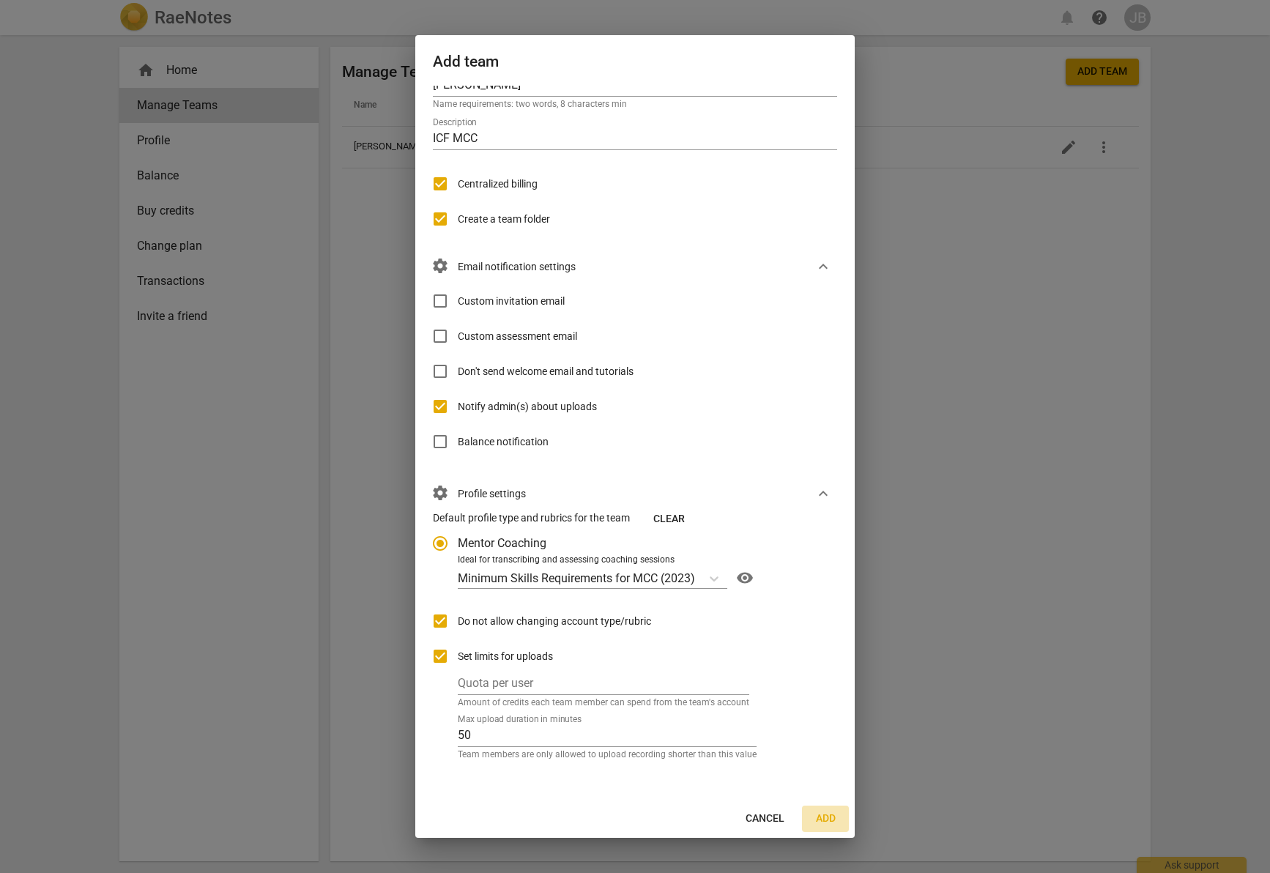
click at [786, 815] on span "Add" at bounding box center [825, 818] width 23 height 15
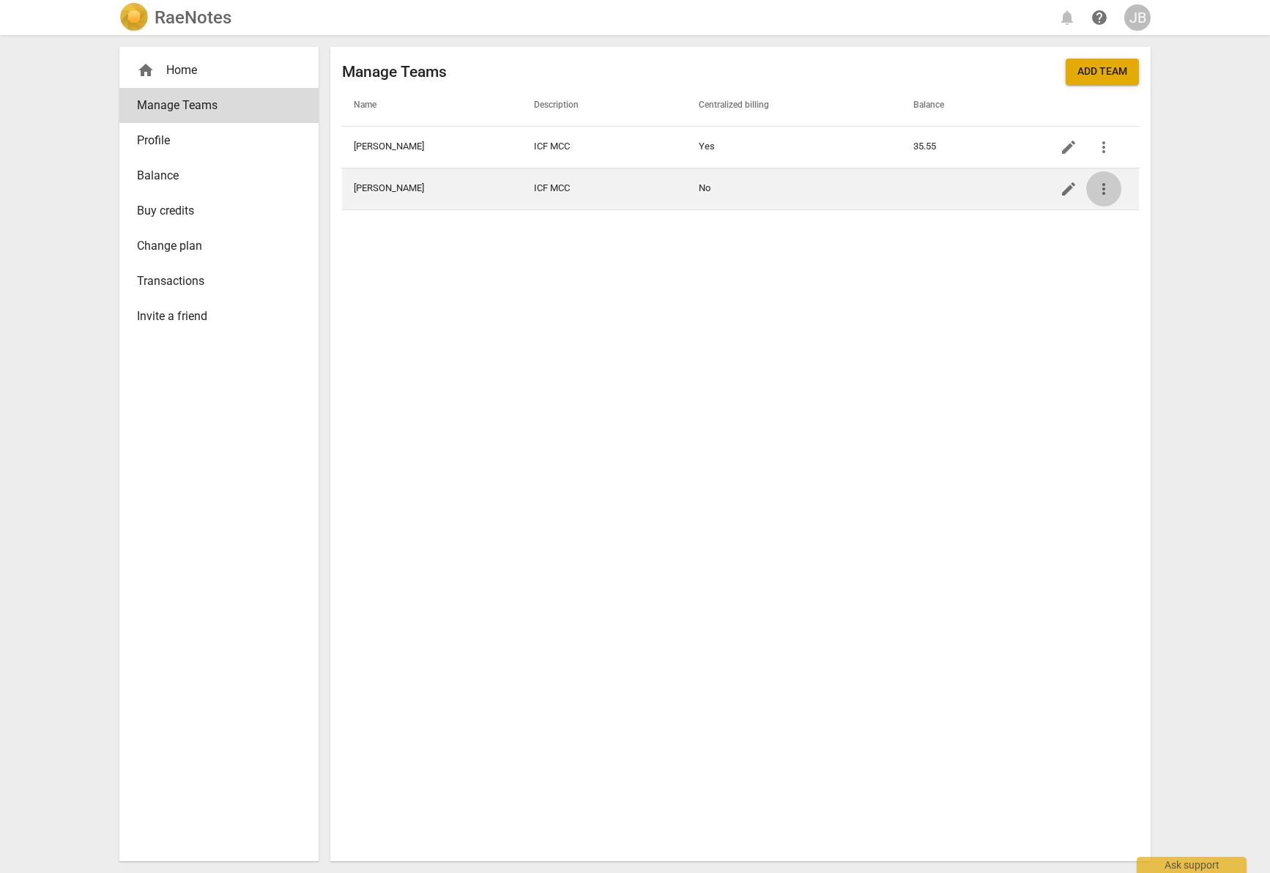
click at [786, 185] on span "more_vert" at bounding box center [1104, 189] width 18 height 18
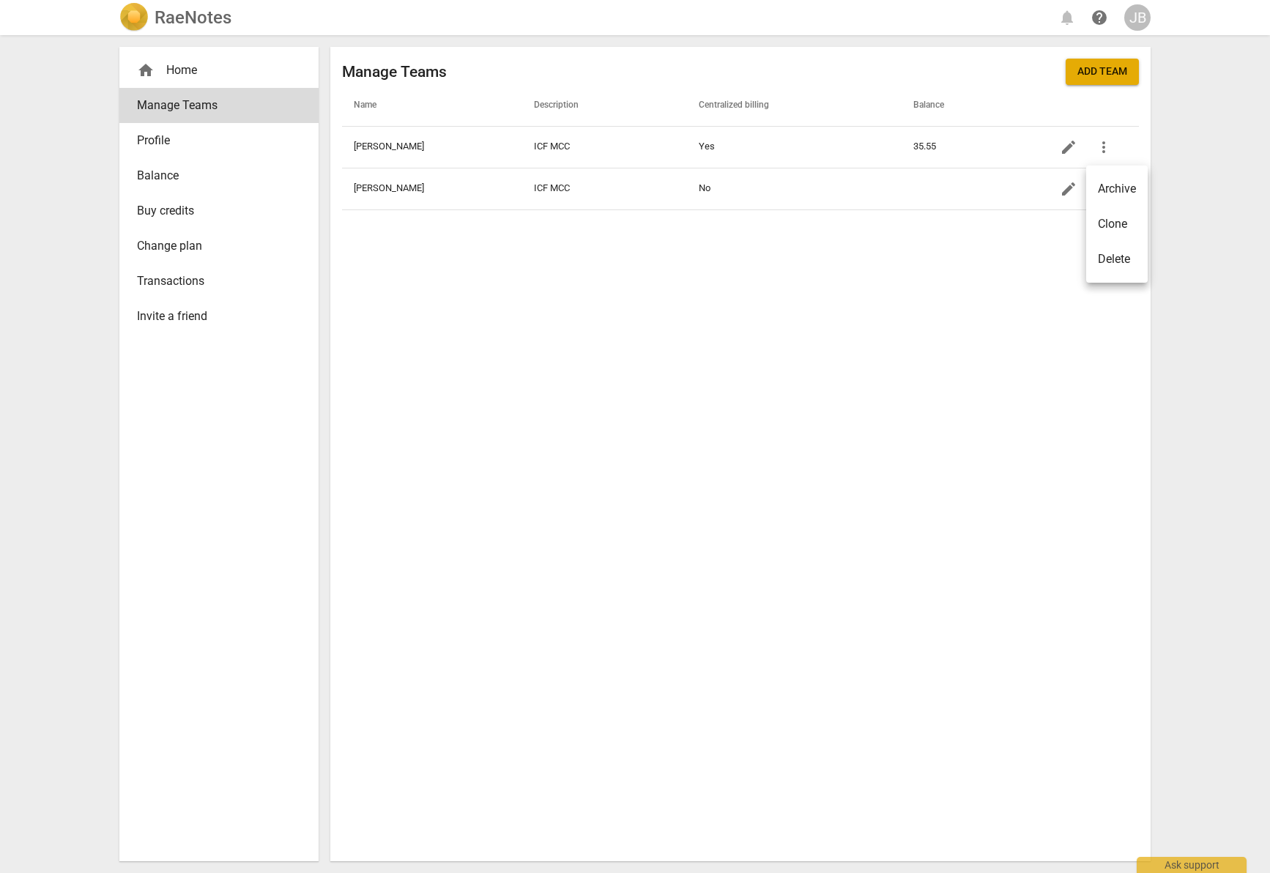
click at [786, 187] on div at bounding box center [635, 436] width 1270 height 873
click at [786, 187] on span "edit" at bounding box center [1069, 189] width 18 height 18
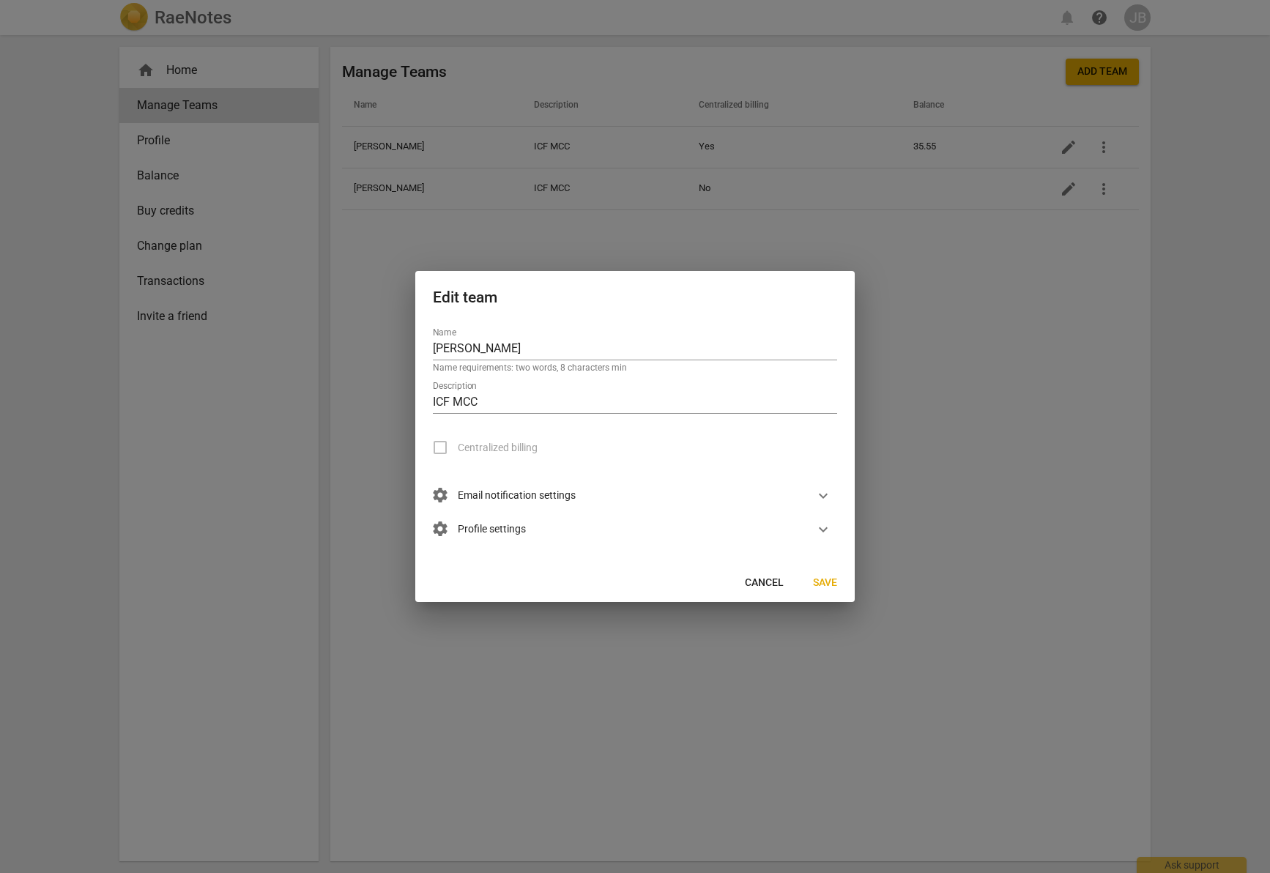
click at [441, 447] on label "Centralized billing" at bounding box center [480, 447] width 115 height 35
click at [539, 402] on input "ICF MCC" at bounding box center [635, 403] width 404 height 21
click at [438, 448] on label "Centralized billing" at bounding box center [480, 447] width 115 height 35
click at [652, 404] on input "ICF MCC" at bounding box center [635, 403] width 404 height 21
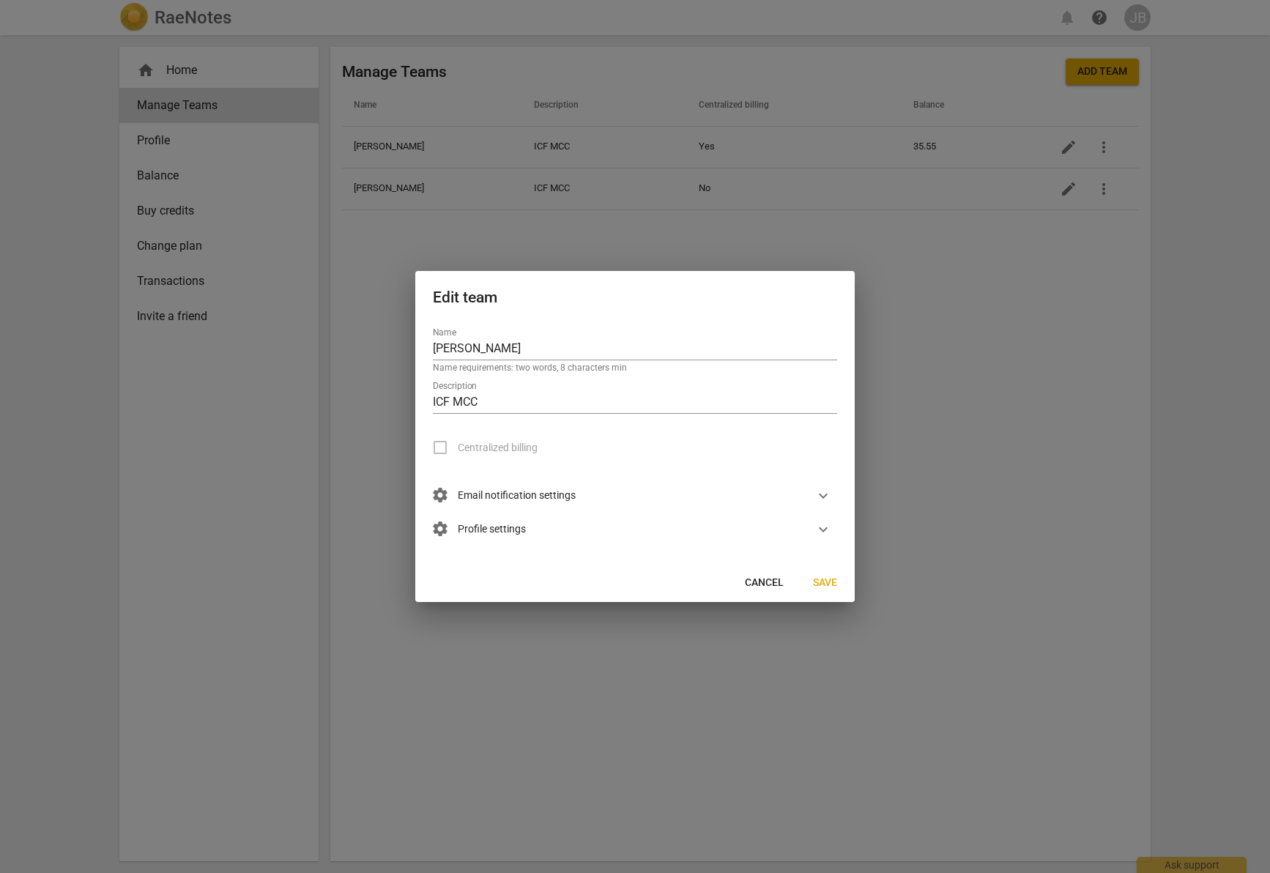
click at [546, 458] on div "Centralized billing" at bounding box center [635, 447] width 404 height 35
click at [491, 488] on span "settings Email notification settings" at bounding box center [504, 496] width 143 height 16
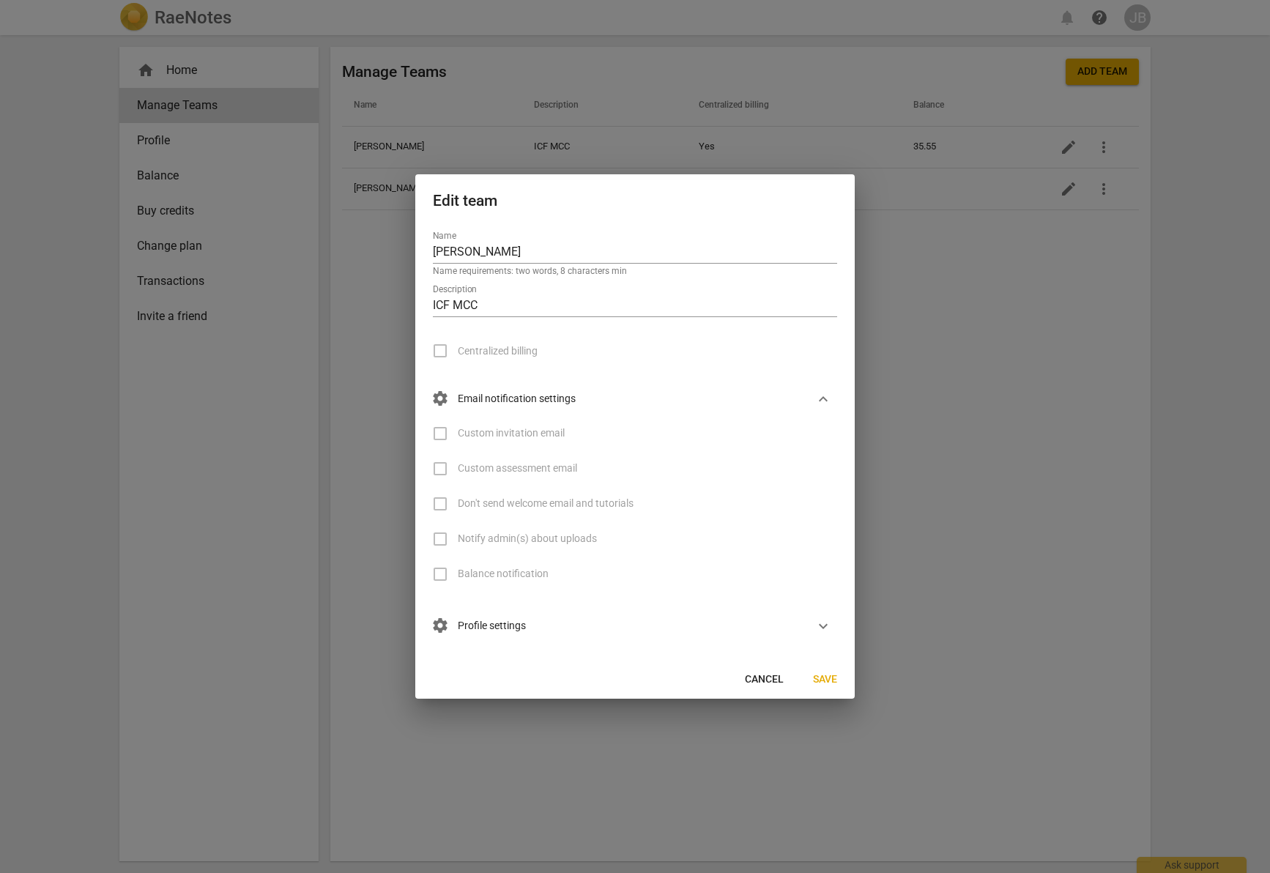
click at [456, 349] on label "Centralized billing" at bounding box center [480, 350] width 115 height 35
click at [786, 365] on div at bounding box center [635, 436] width 1270 height 873
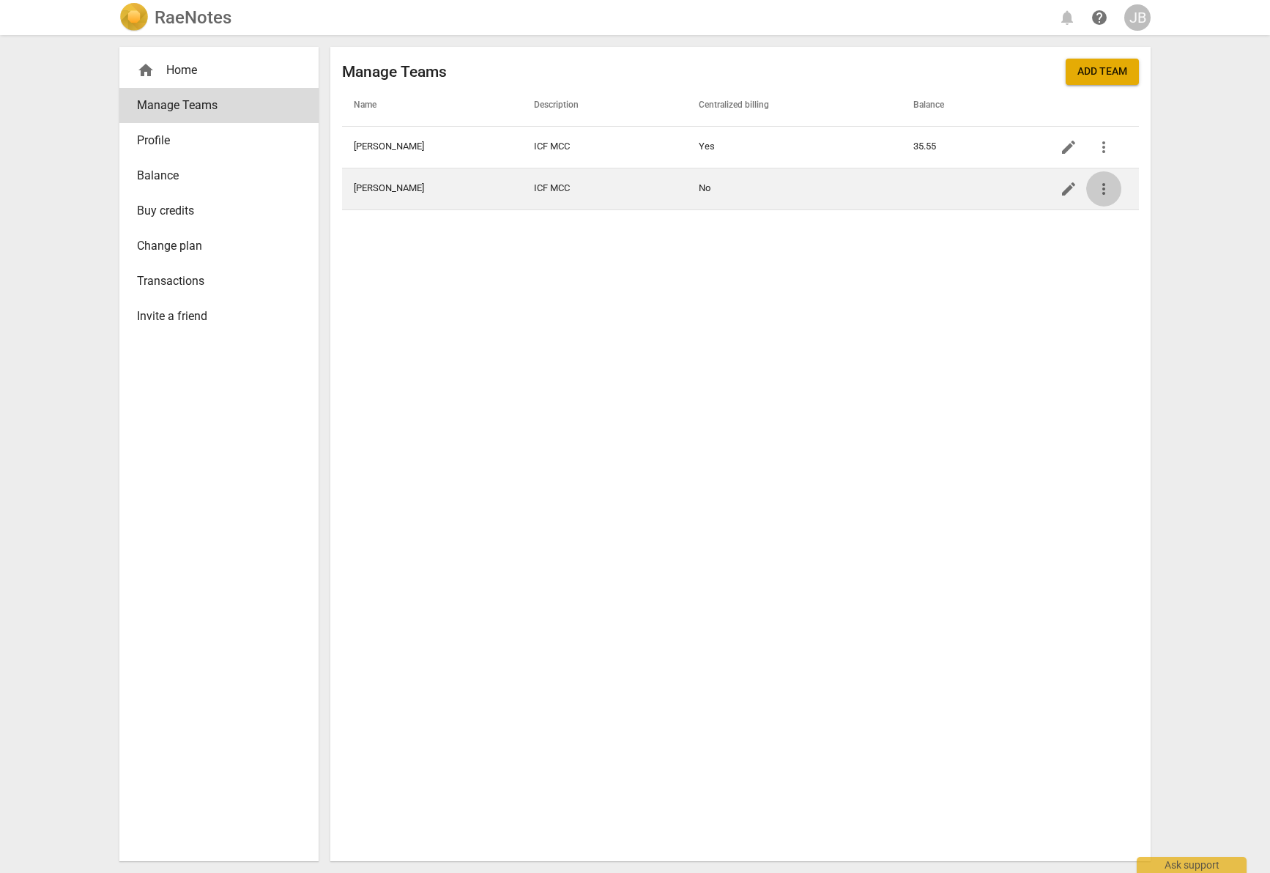
click at [786, 188] on span "more_vert" at bounding box center [1104, 189] width 18 height 18
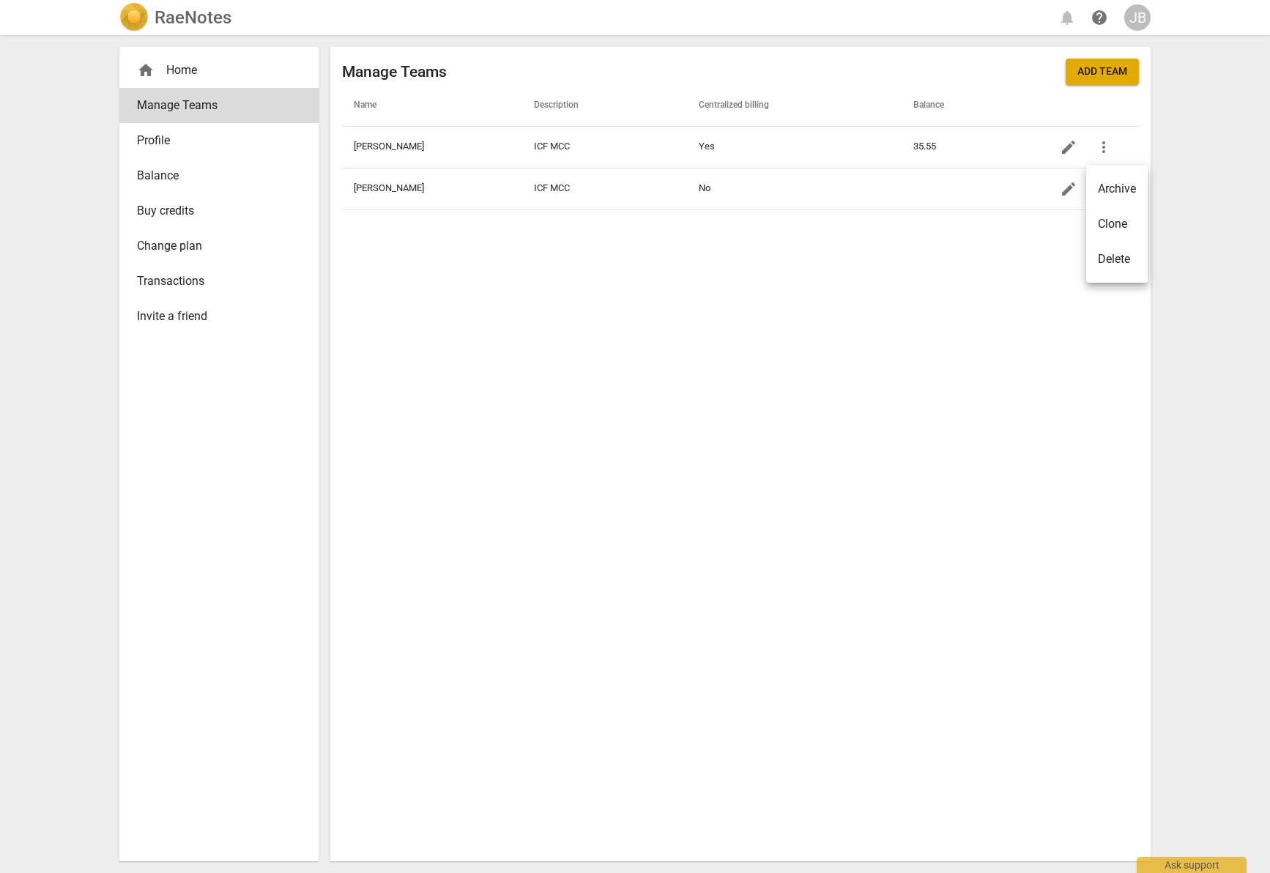
click at [786, 191] on div at bounding box center [635, 436] width 1270 height 873
click at [786, 191] on span "edit" at bounding box center [1069, 189] width 18 height 18
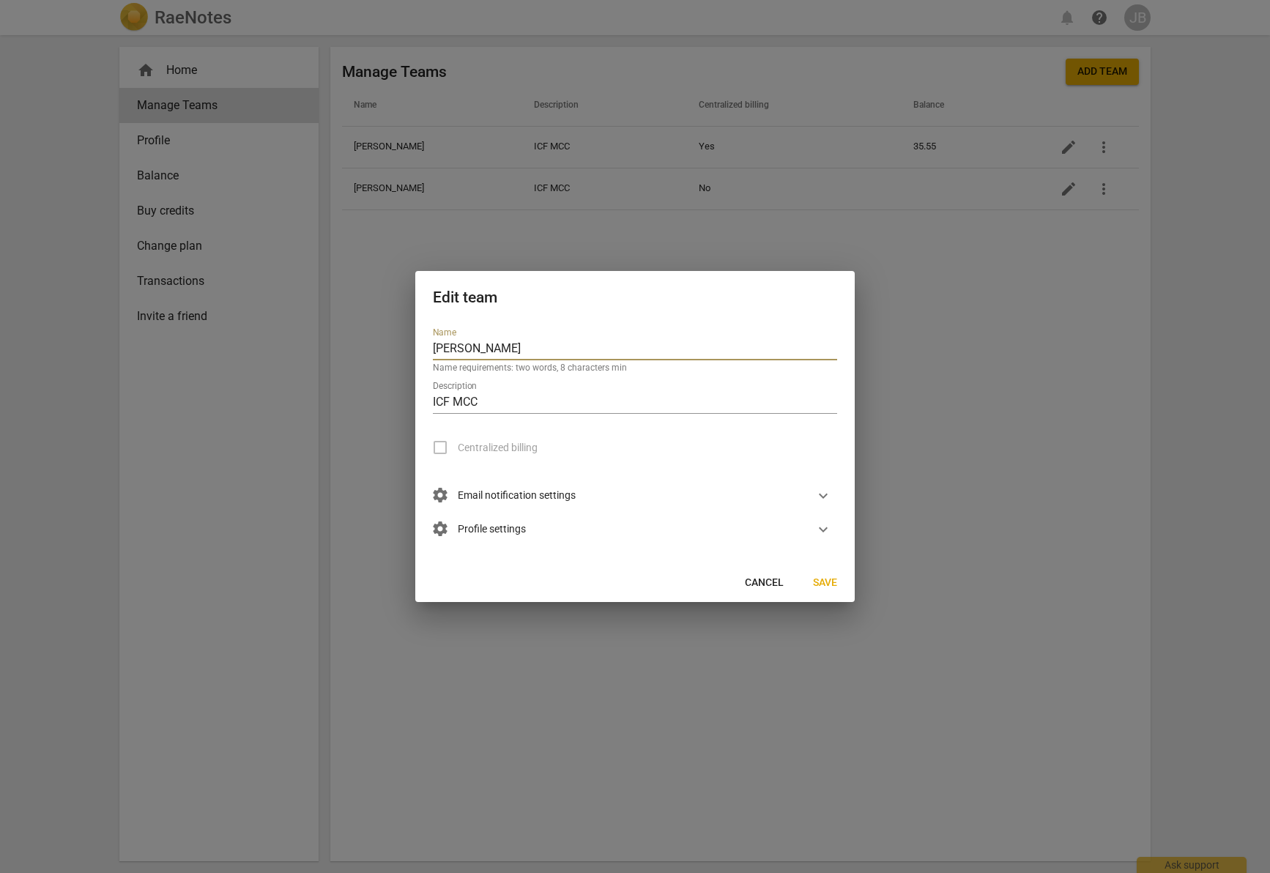
click at [786, 351] on input "[PERSON_NAME]" at bounding box center [635, 349] width 404 height 21
click at [689, 405] on input "ICF MCC" at bounding box center [635, 403] width 404 height 21
click at [437, 452] on label "Centralized billing" at bounding box center [480, 447] width 115 height 35
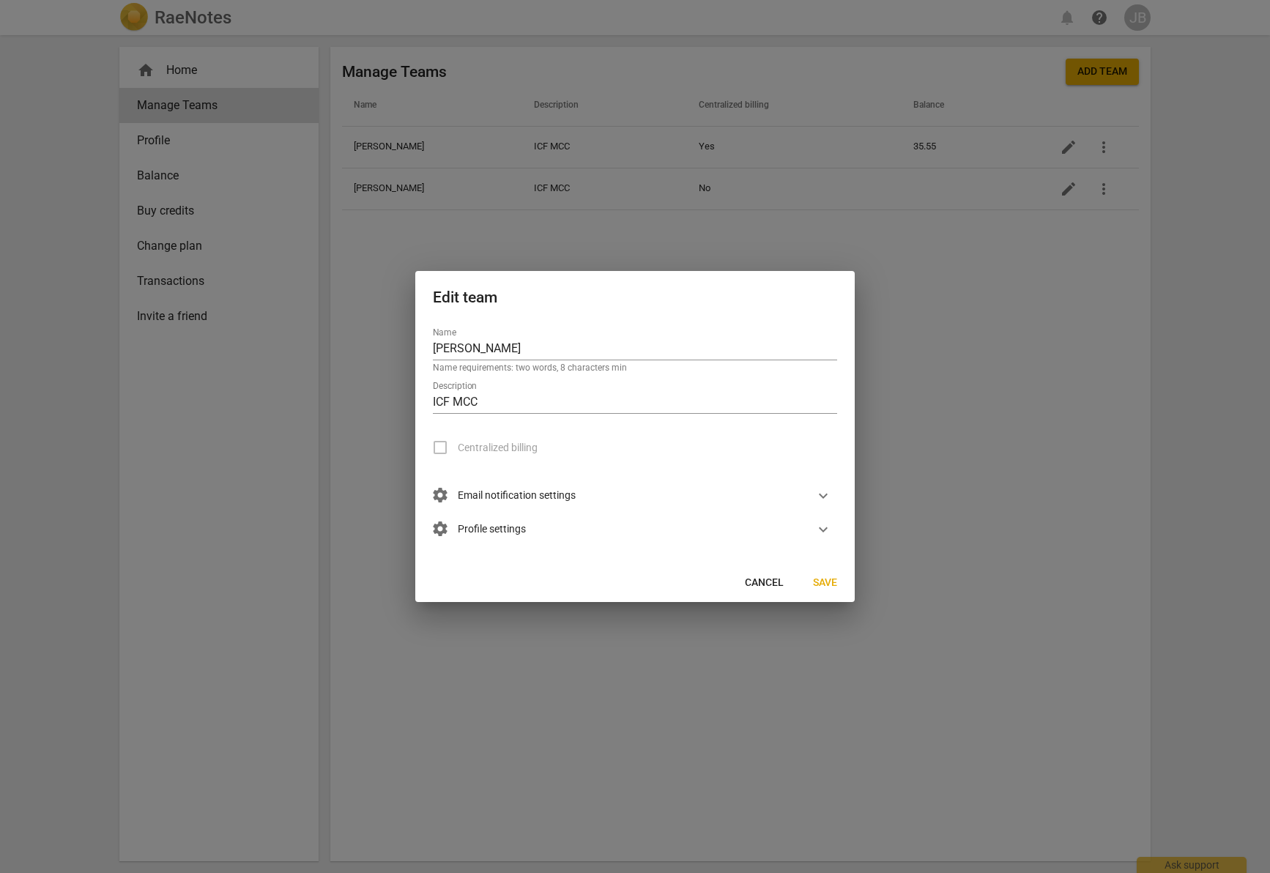
click at [552, 439] on div "Centralized billing" at bounding box center [635, 447] width 404 height 35
click at [772, 587] on span "Cancel" at bounding box center [764, 583] width 39 height 15
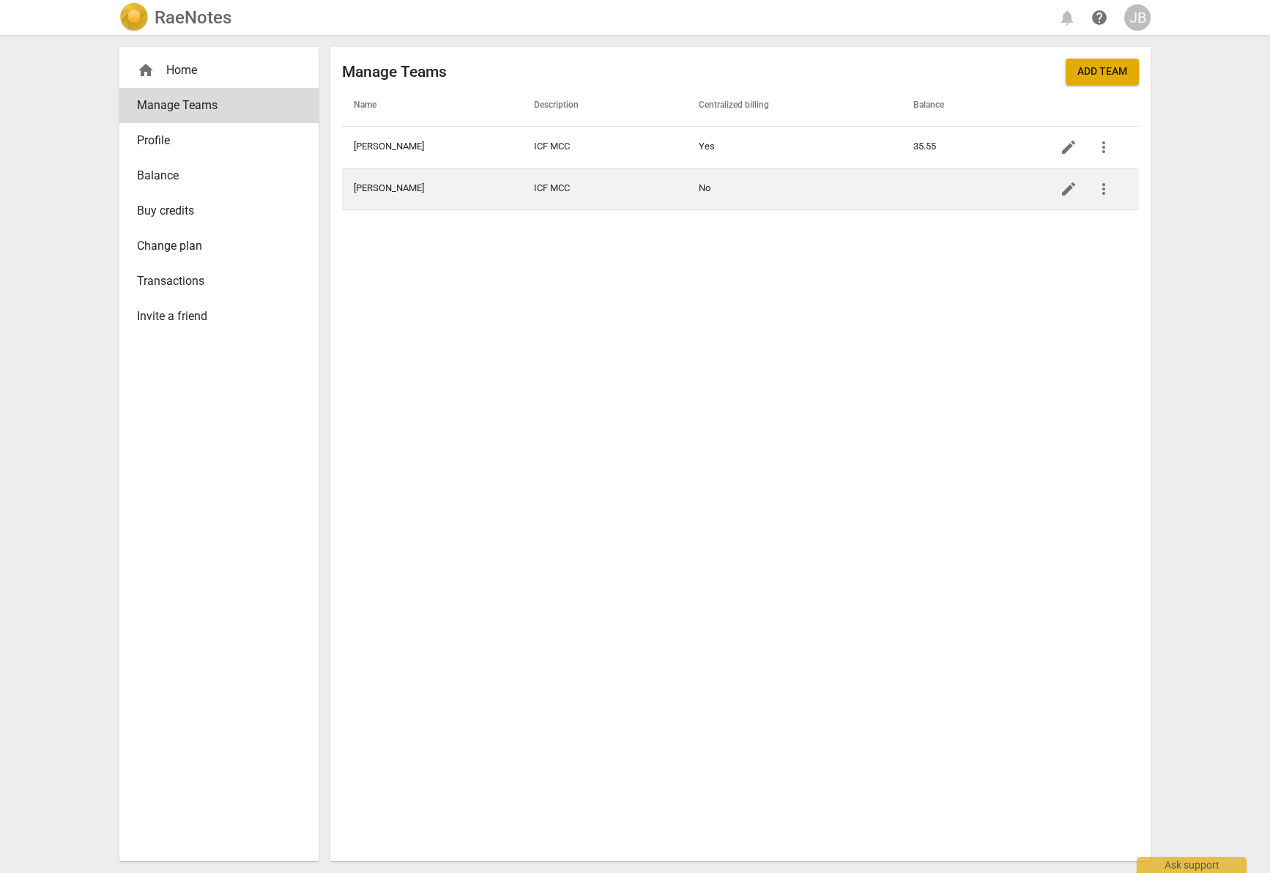
click at [786, 183] on span "more_vert" at bounding box center [1104, 189] width 18 height 18
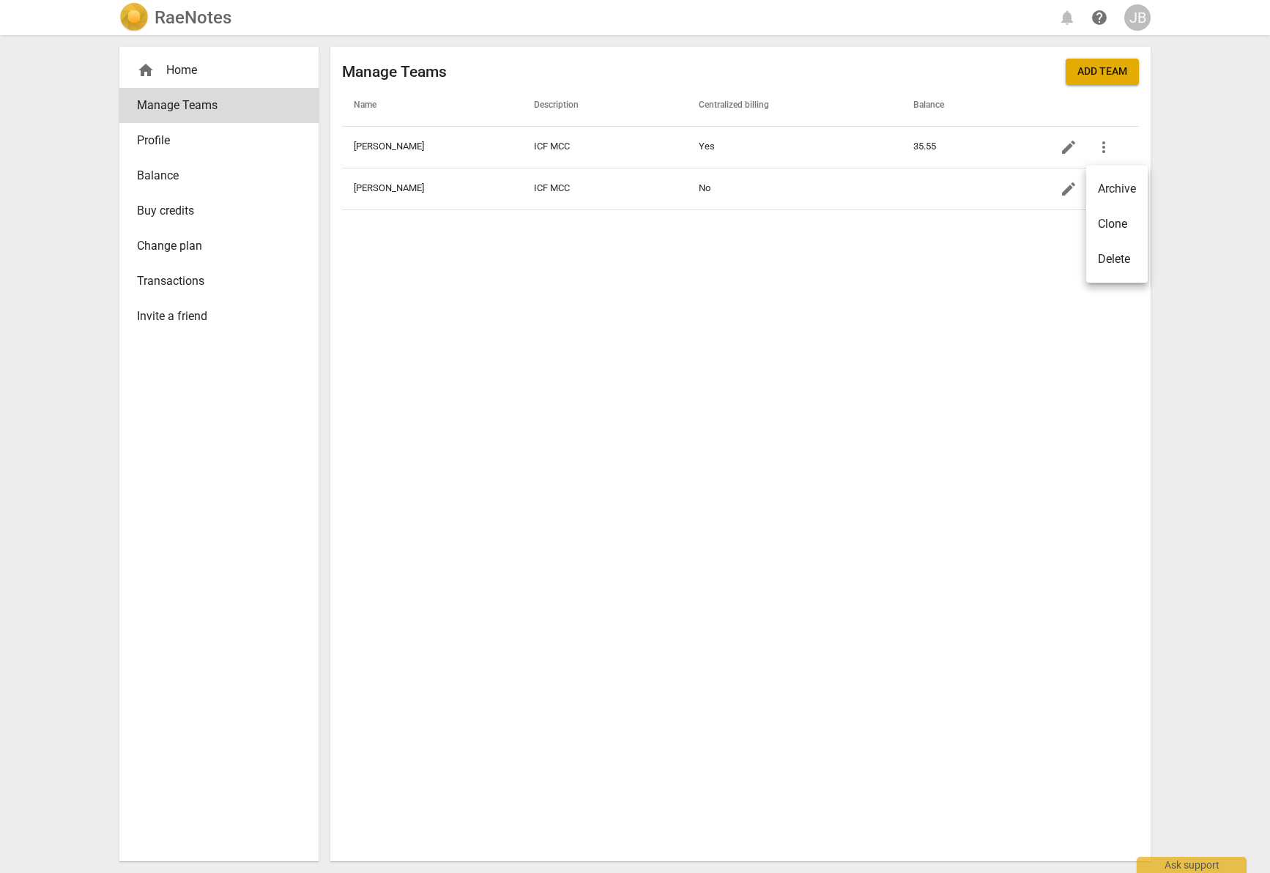
click at [786, 255] on div "Delete" at bounding box center [1114, 259] width 32 height 18
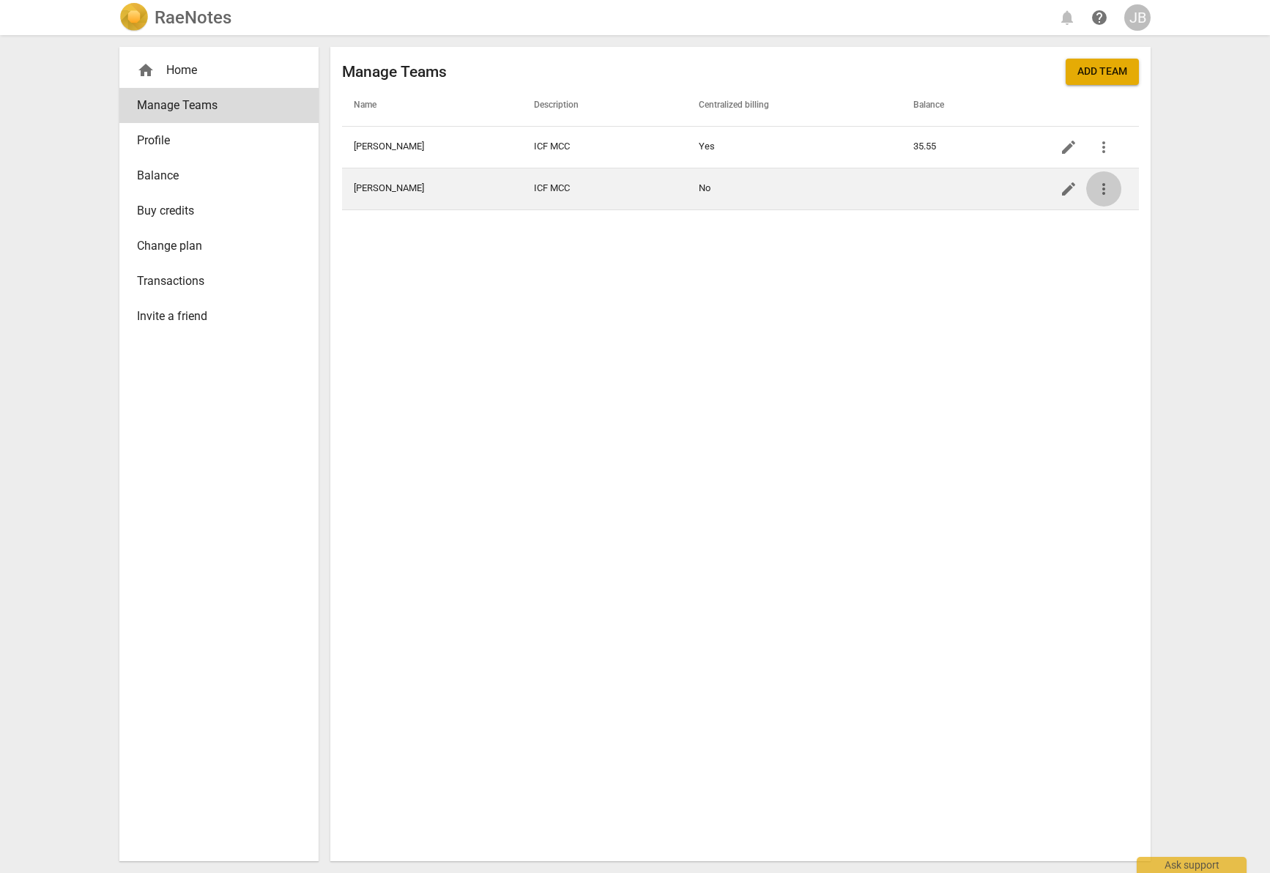
click at [786, 189] on span "more_vert" at bounding box center [1104, 189] width 18 height 18
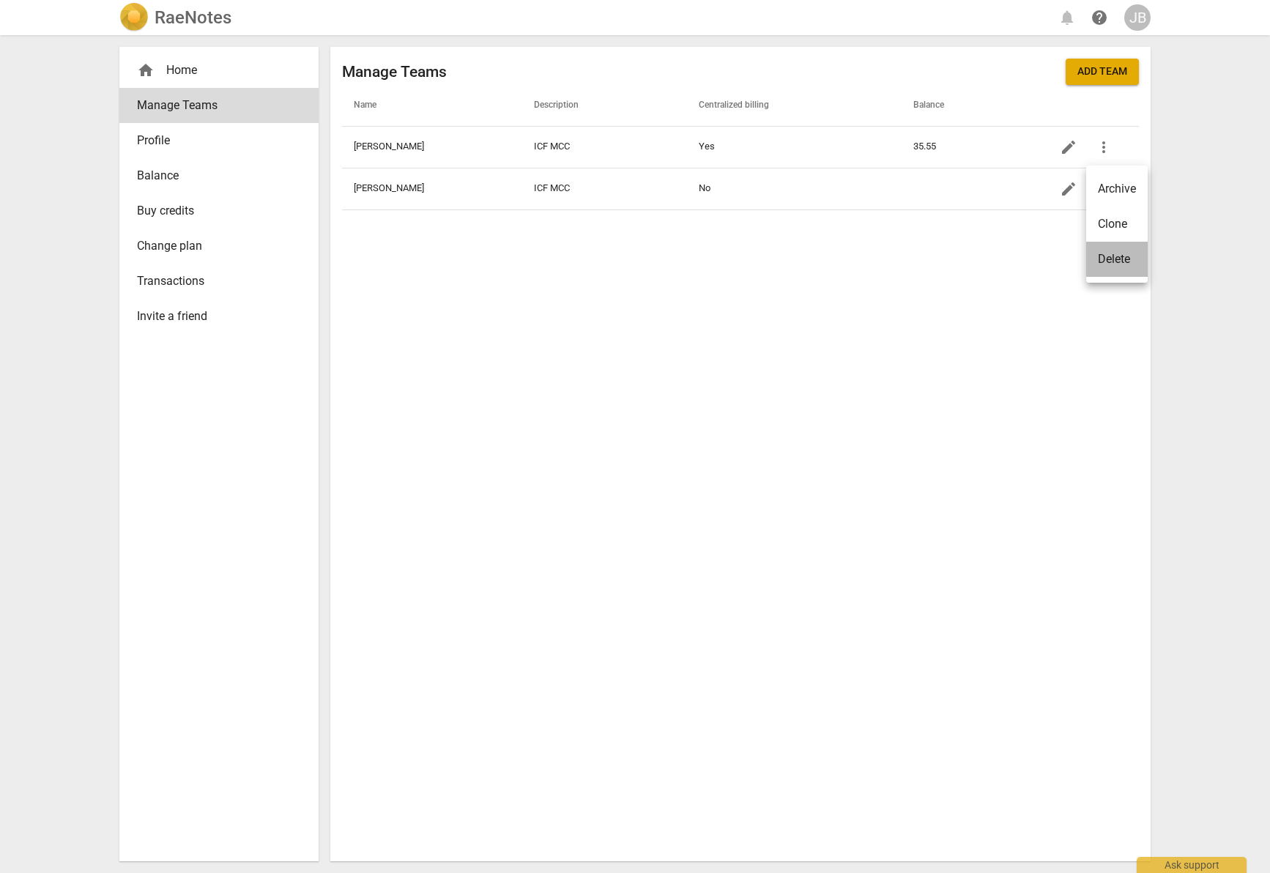
click at [786, 251] on div "Delete" at bounding box center [1114, 259] width 32 height 18
click at [786, 81] on button "Add team" at bounding box center [1102, 72] width 73 height 26
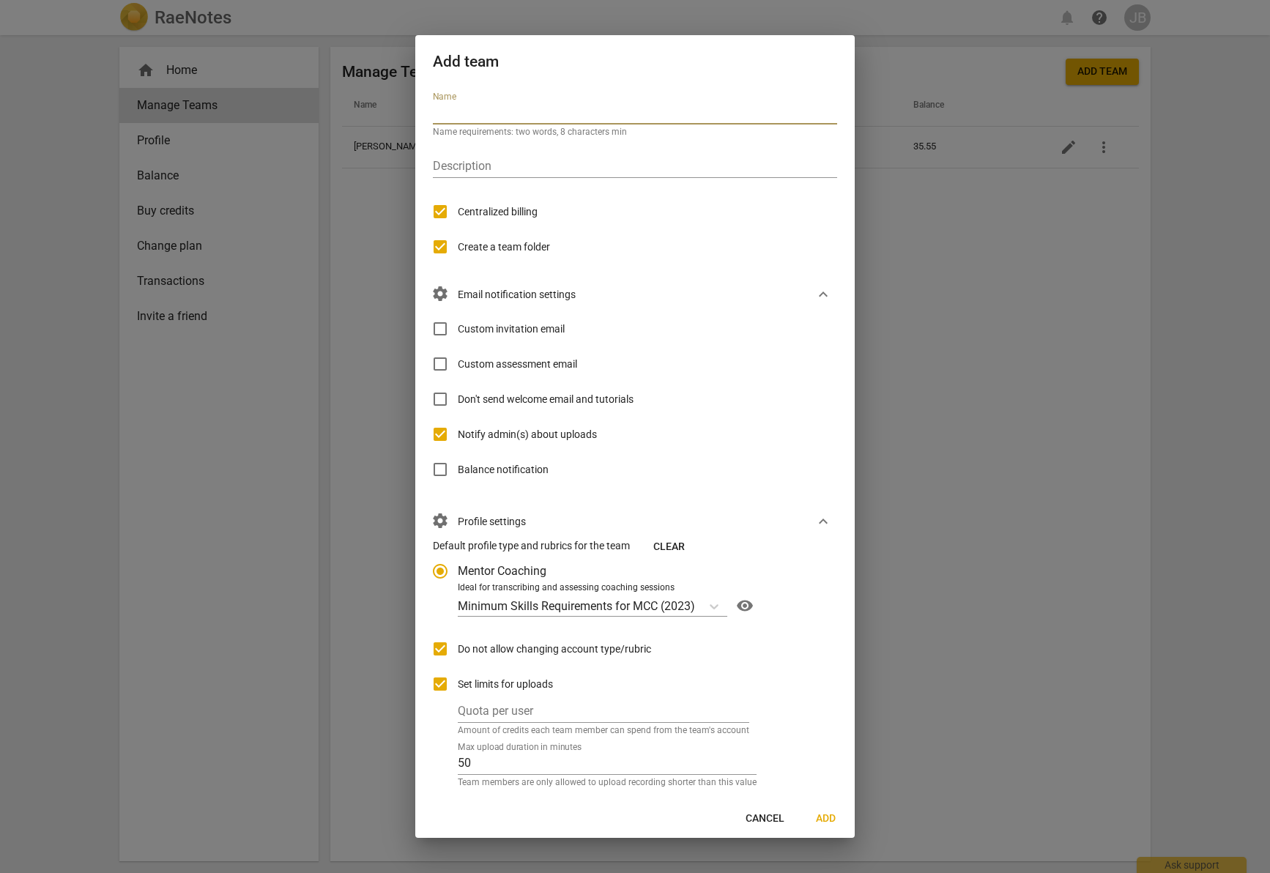
click at [504, 115] on input "text" at bounding box center [635, 113] width 404 height 21
type input "[PERSON_NAME]"
click at [497, 162] on input "text" at bounding box center [635, 167] width 404 height 21
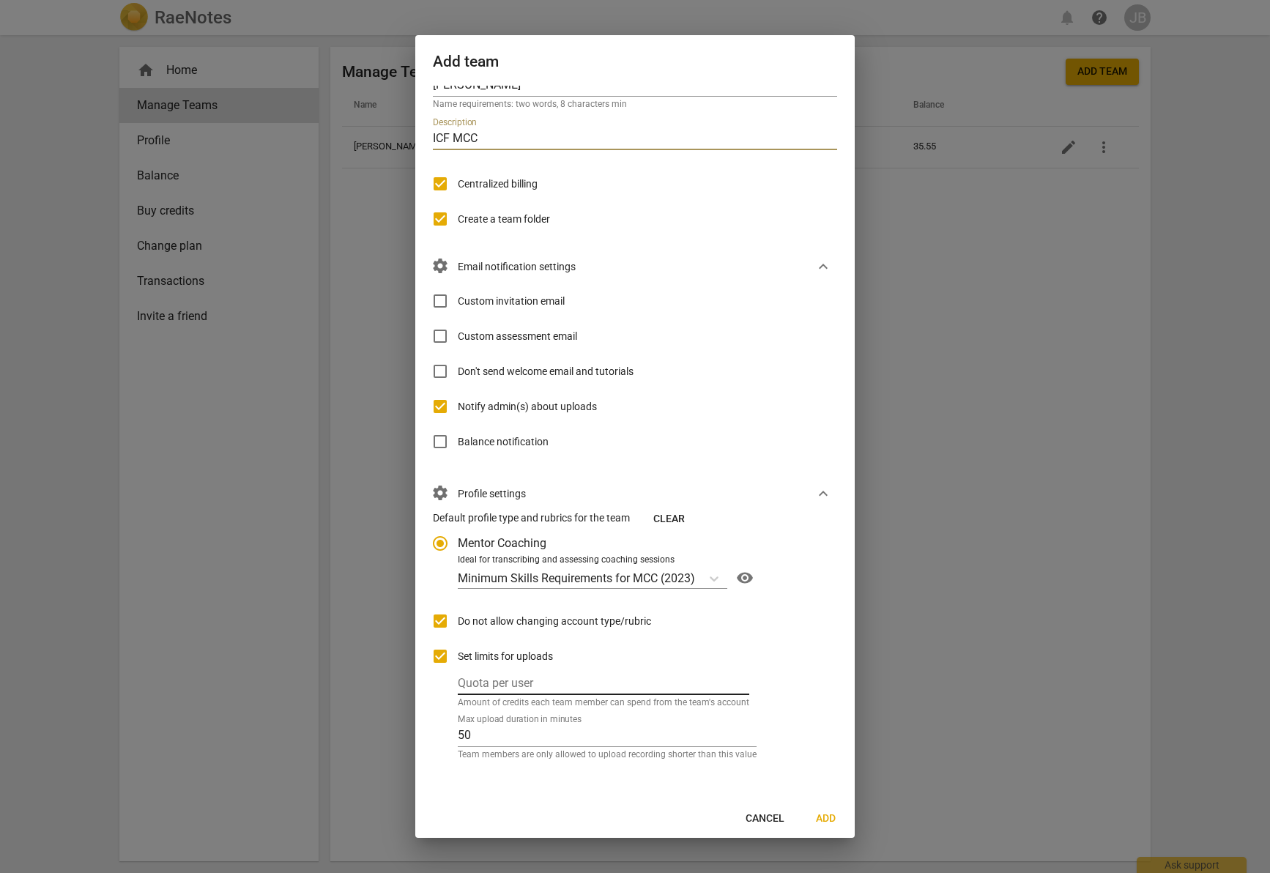
type input "ICF MCC"
click at [539, 683] on input "number" at bounding box center [603, 684] width 291 height 21
click at [445, 272] on span "settings" at bounding box center [440, 266] width 18 height 18
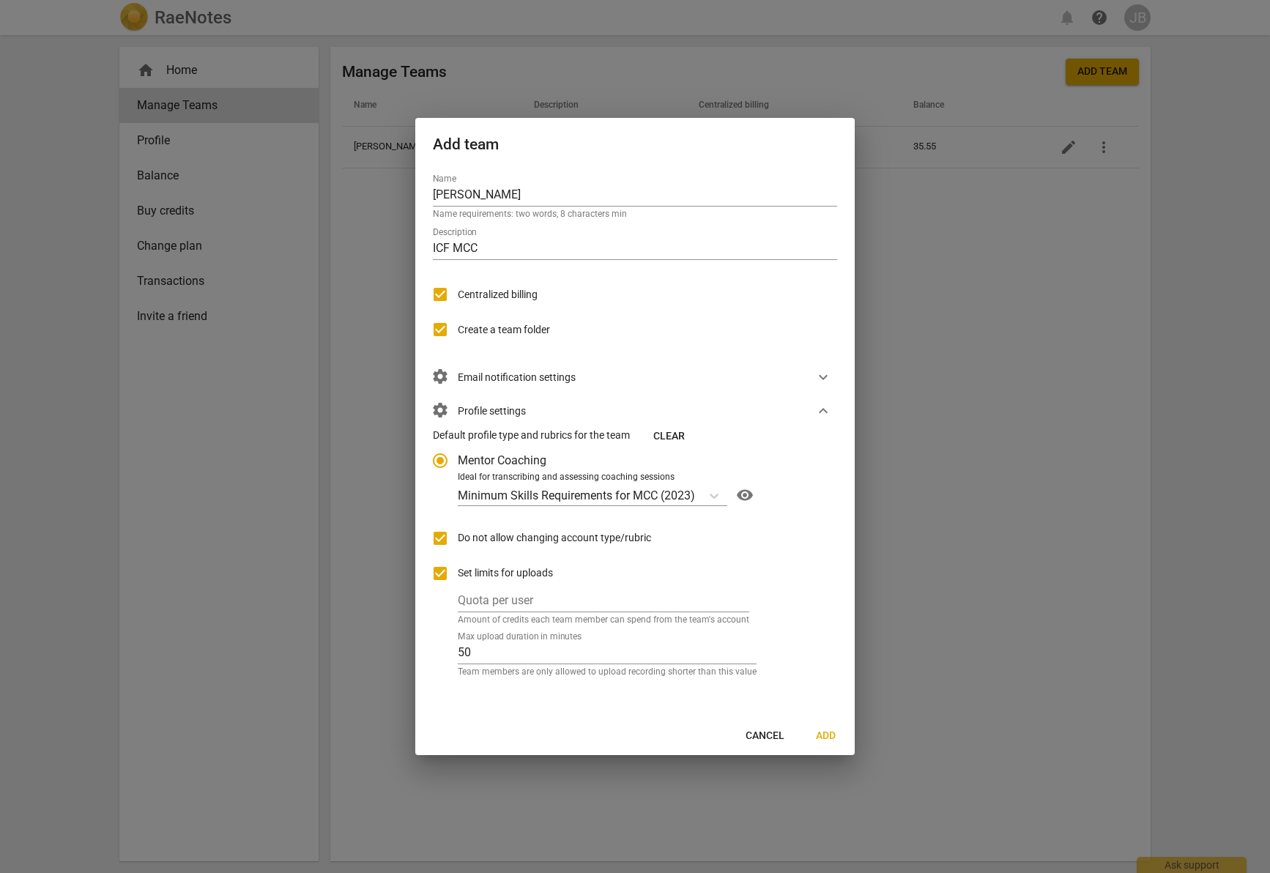
click at [463, 377] on span "settings Email notification settings" at bounding box center [504, 377] width 143 height 16
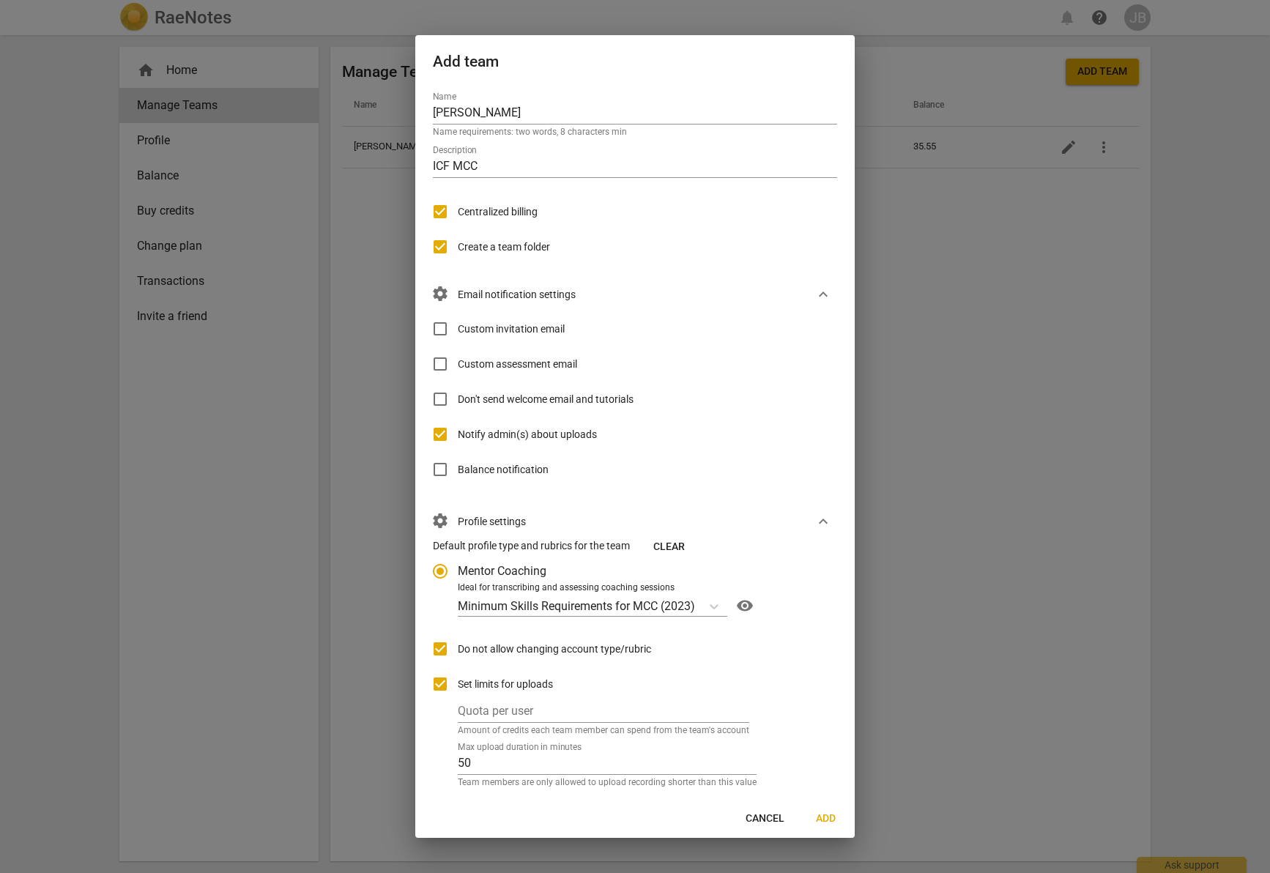
click at [497, 373] on label "Custom assessment email" at bounding box center [500, 363] width 155 height 35
click at [458, 373] on input "Custom assessment email" at bounding box center [440, 363] width 35 height 35
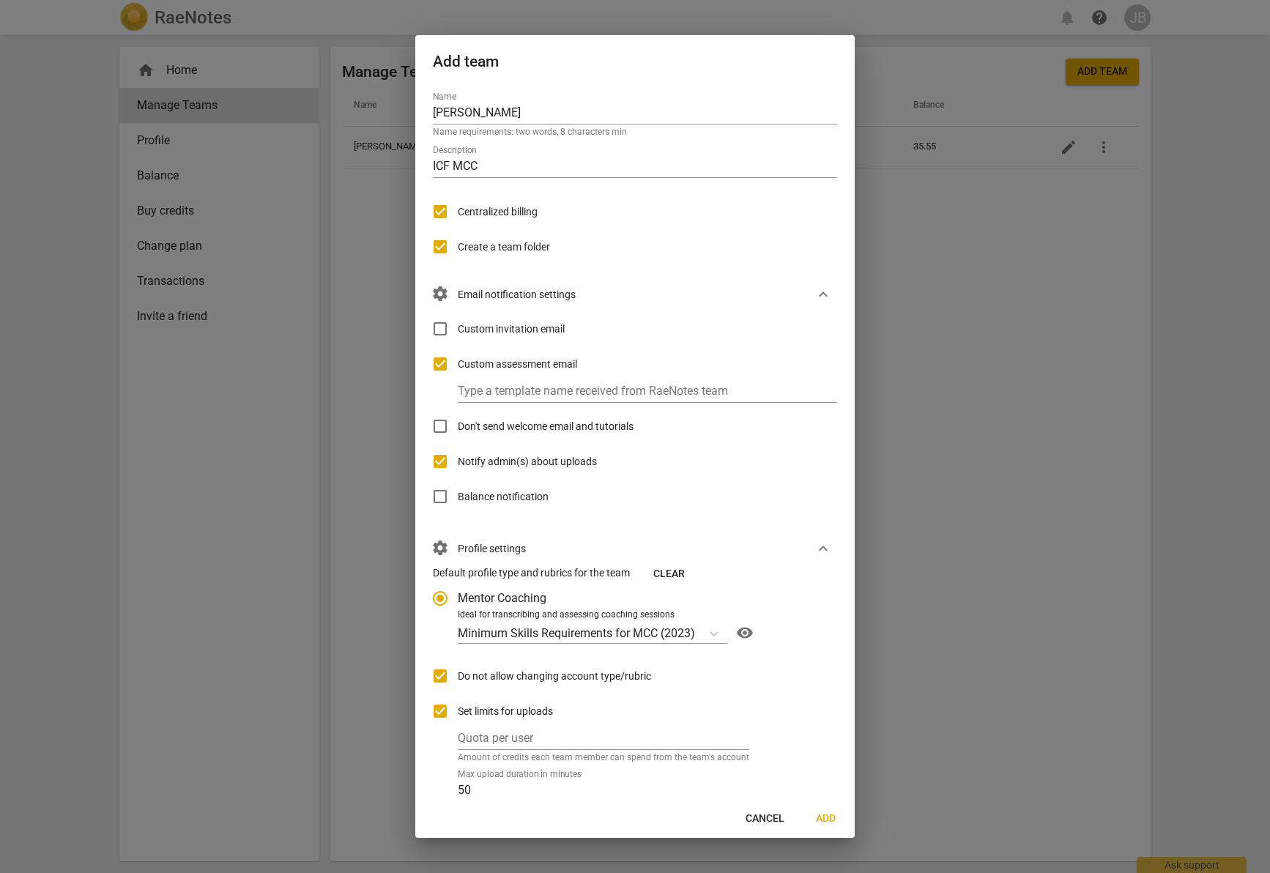
click at [448, 367] on input "Custom assessment email" at bounding box center [440, 363] width 35 height 35
checkbox input "false"
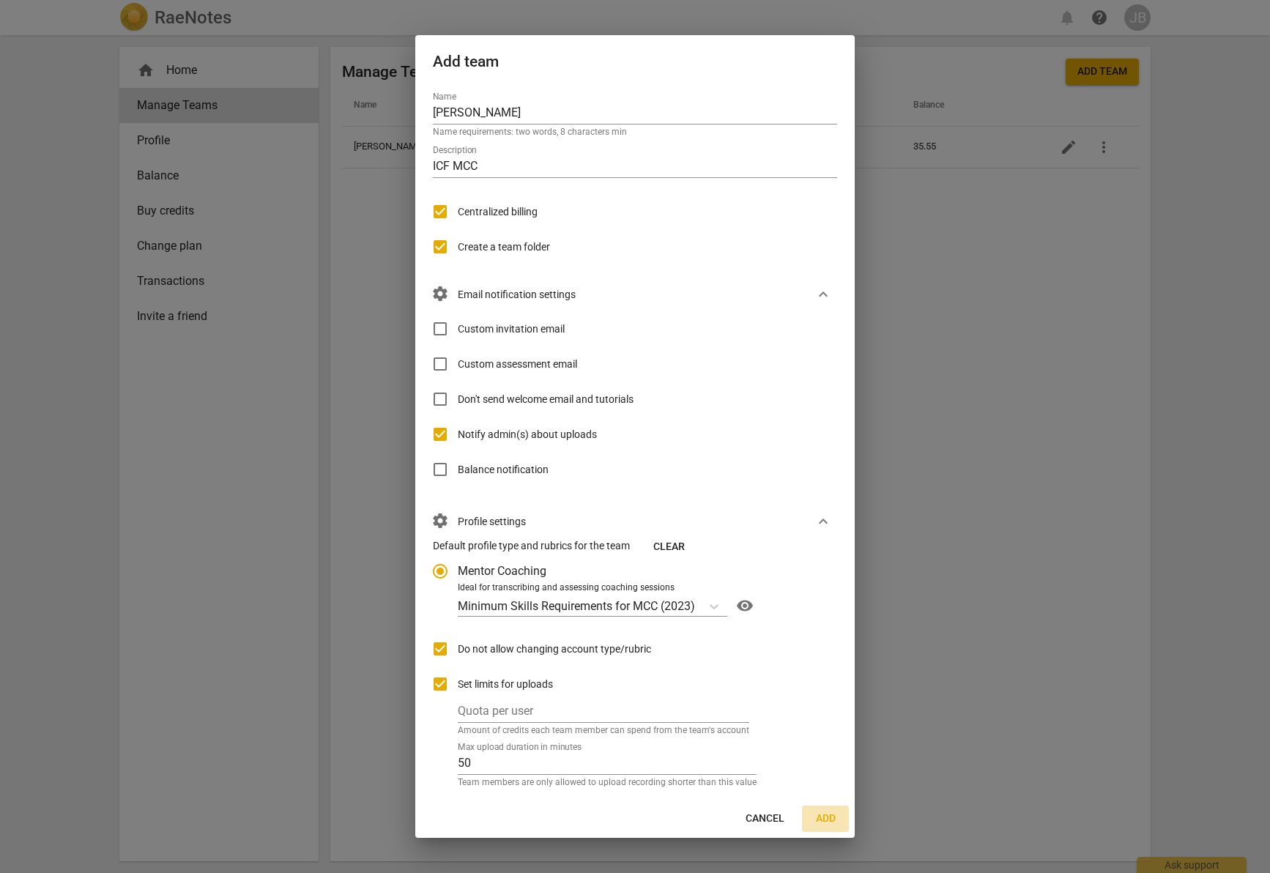
click at [786, 818] on span "Add" at bounding box center [825, 818] width 23 height 15
click at [729, 22] on span "close" at bounding box center [729, 22] width 18 height 18
click at [786, 817] on span "Add" at bounding box center [825, 818] width 23 height 15
click at [732, 23] on span "close" at bounding box center [729, 22] width 18 height 18
click at [770, 809] on button "Cancel" at bounding box center [765, 819] width 62 height 26
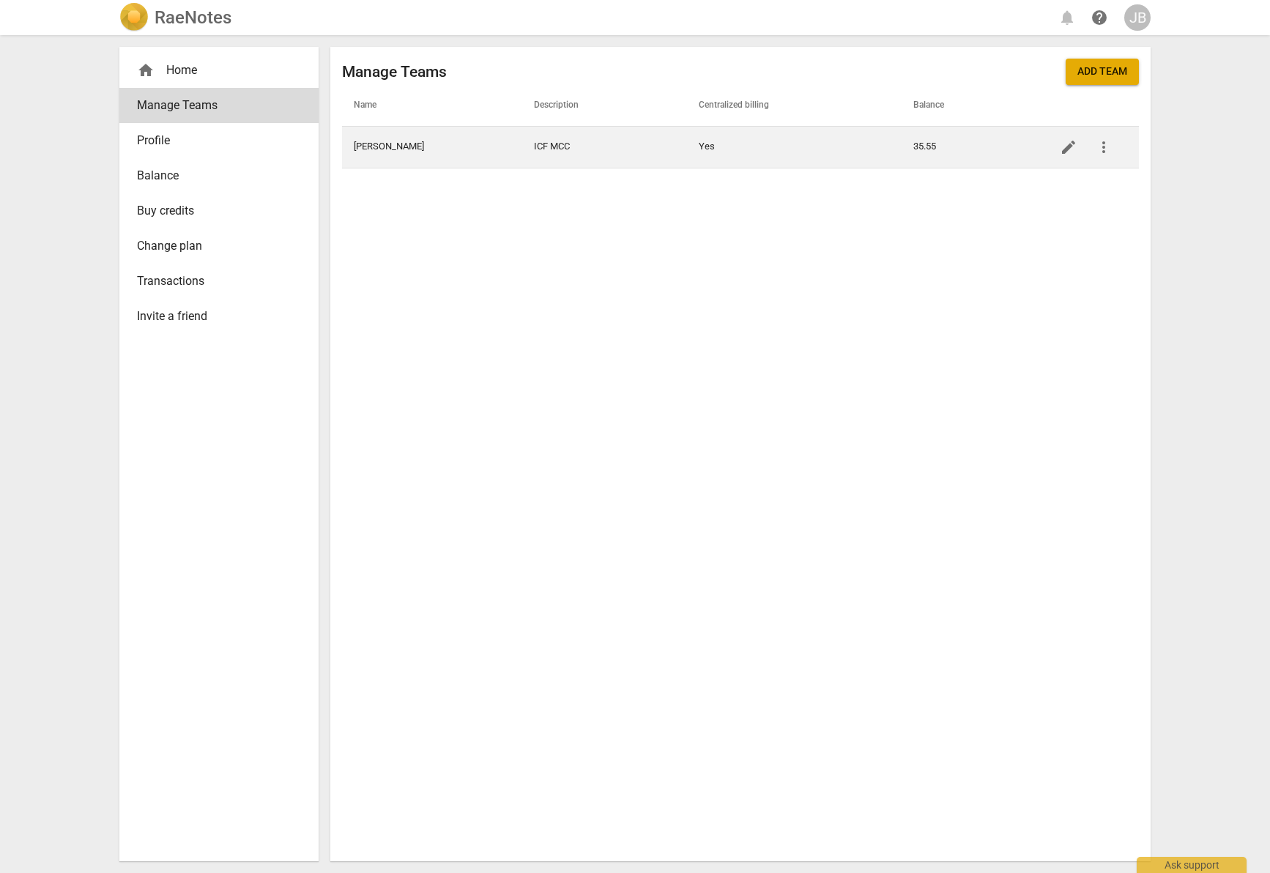
click at [786, 136] on button "more_vert" at bounding box center [1103, 147] width 35 height 35
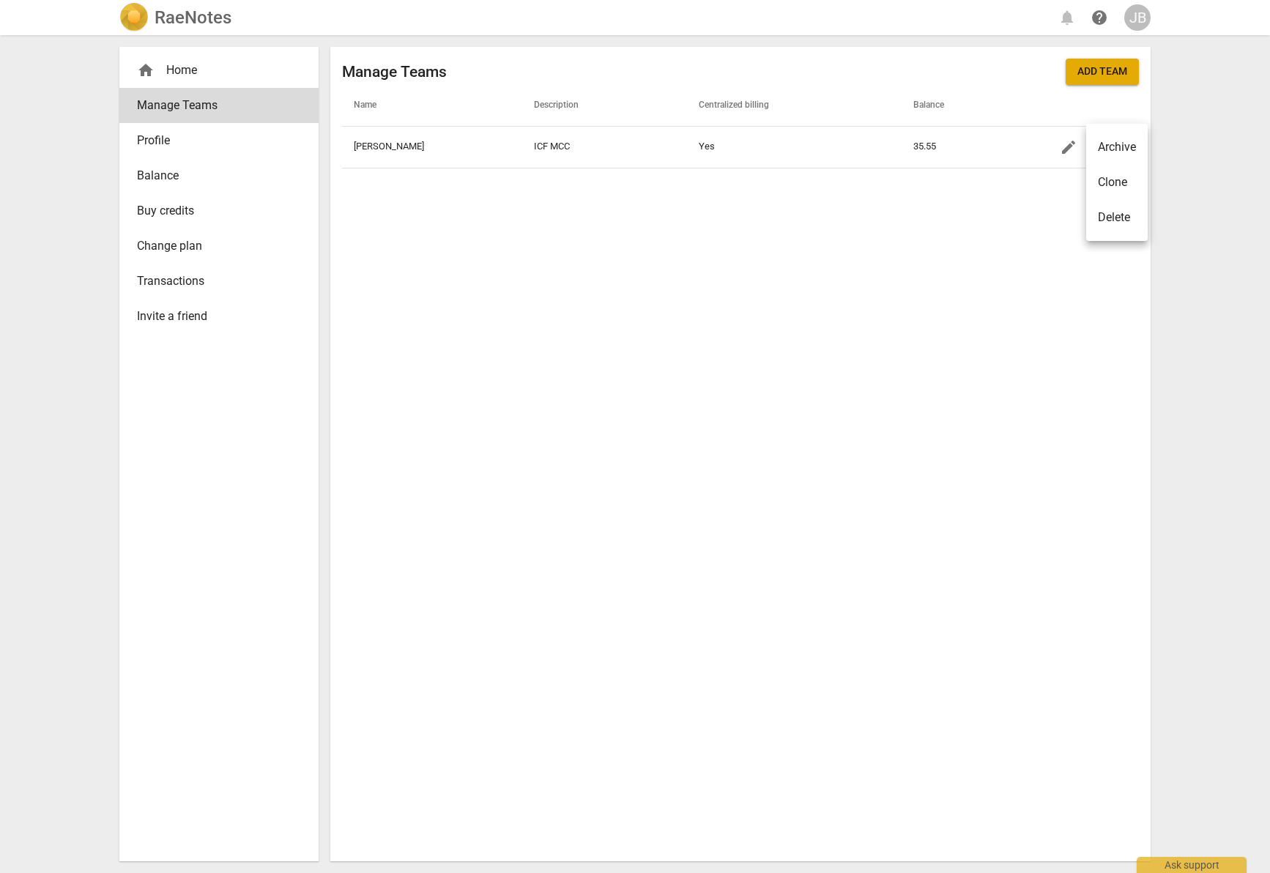
click at [786, 209] on div "Delete" at bounding box center [1114, 218] width 32 height 18
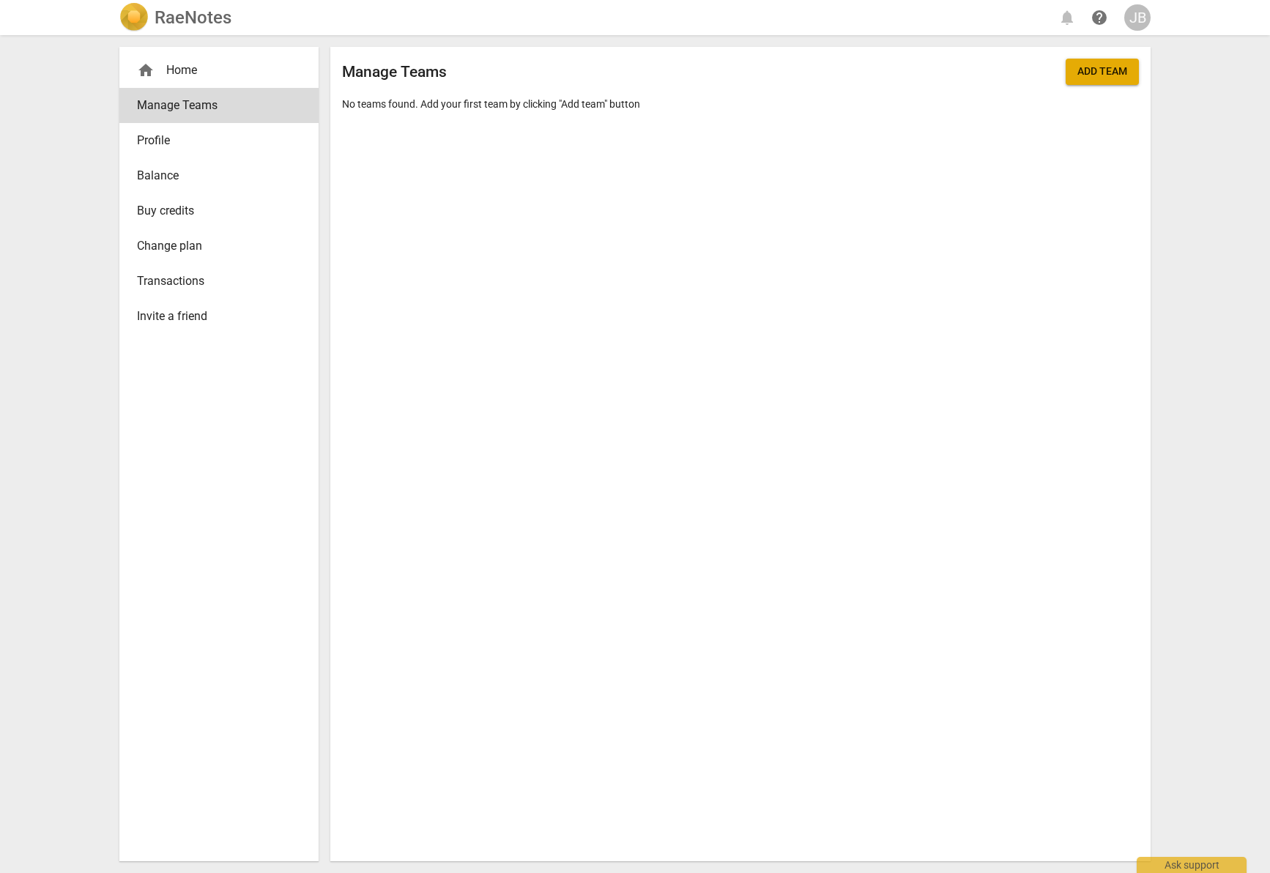
click at [181, 320] on span "Invite a friend" at bounding box center [213, 317] width 152 height 18
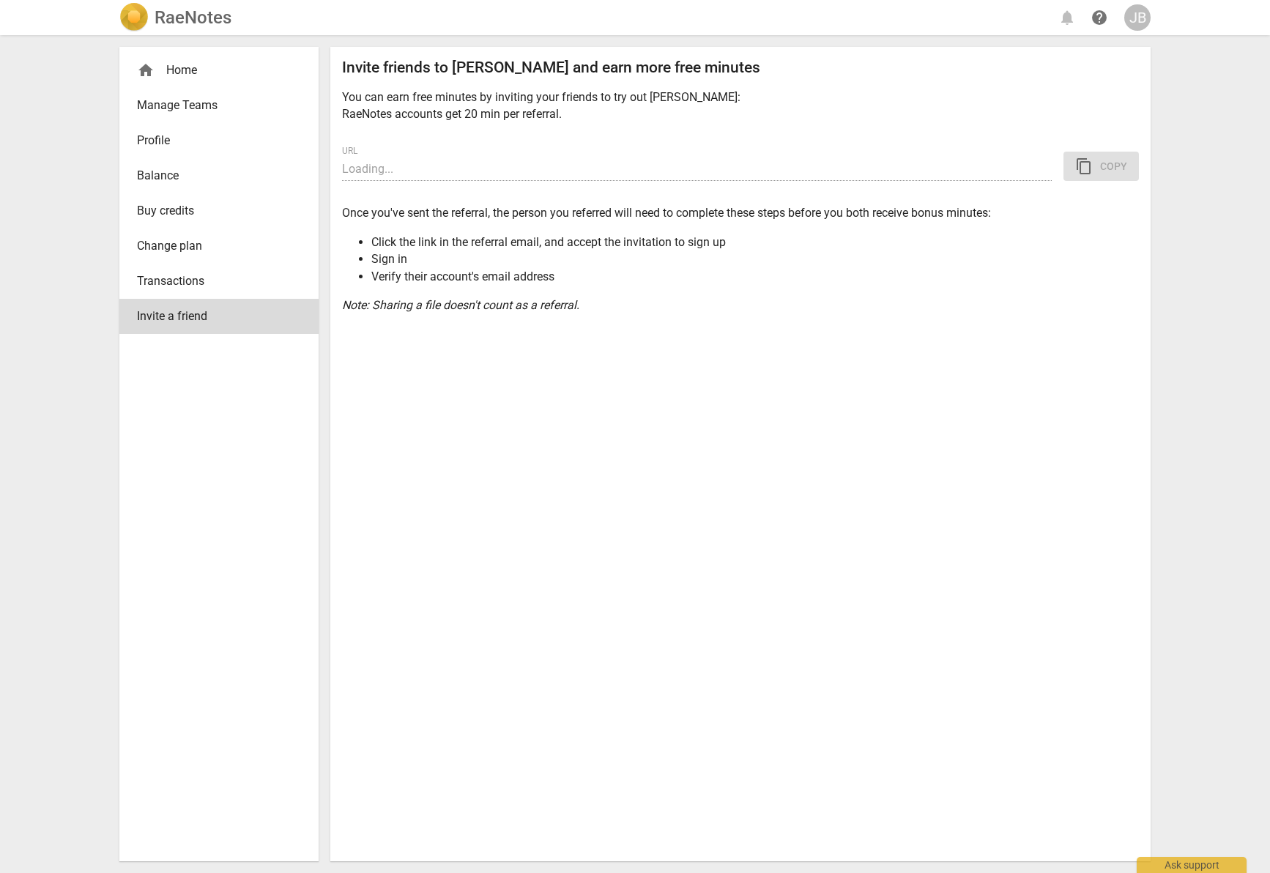
type input "[URL][DOMAIN_NAME]"
click at [786, 165] on span "content_copy Copy" at bounding box center [1101, 166] width 52 height 18
click at [786, 168] on span "content_copy Copy" at bounding box center [1101, 166] width 52 height 18
